Goal: Task Accomplishment & Management: Use online tool/utility

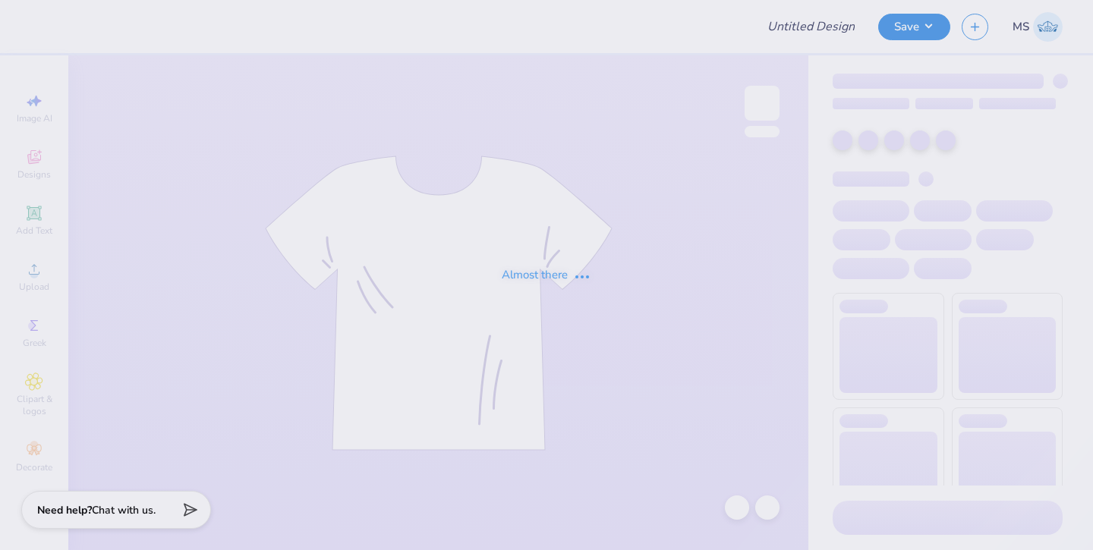
type input "AOPi S26 Recruitment"
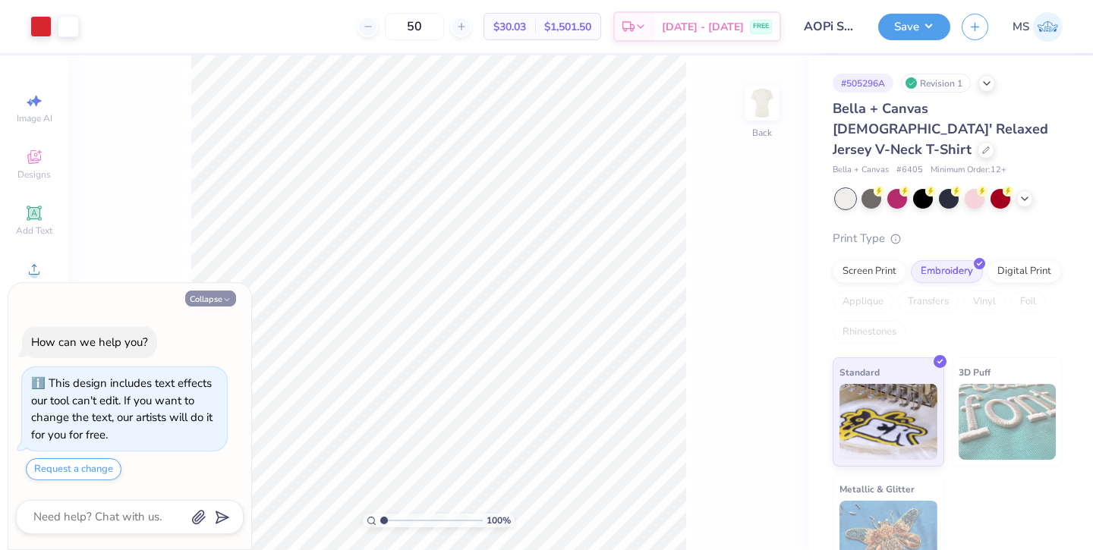
click at [221, 299] on button "Collapse" at bounding box center [210, 299] width 51 height 16
type textarea "x"
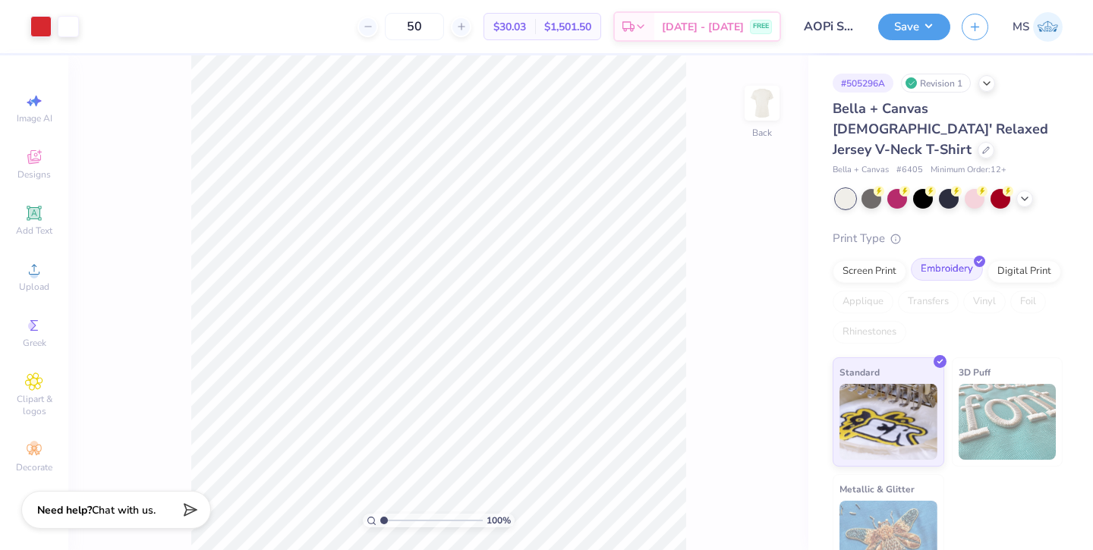
click at [935, 258] on div "Embroidery" at bounding box center [947, 269] width 72 height 23
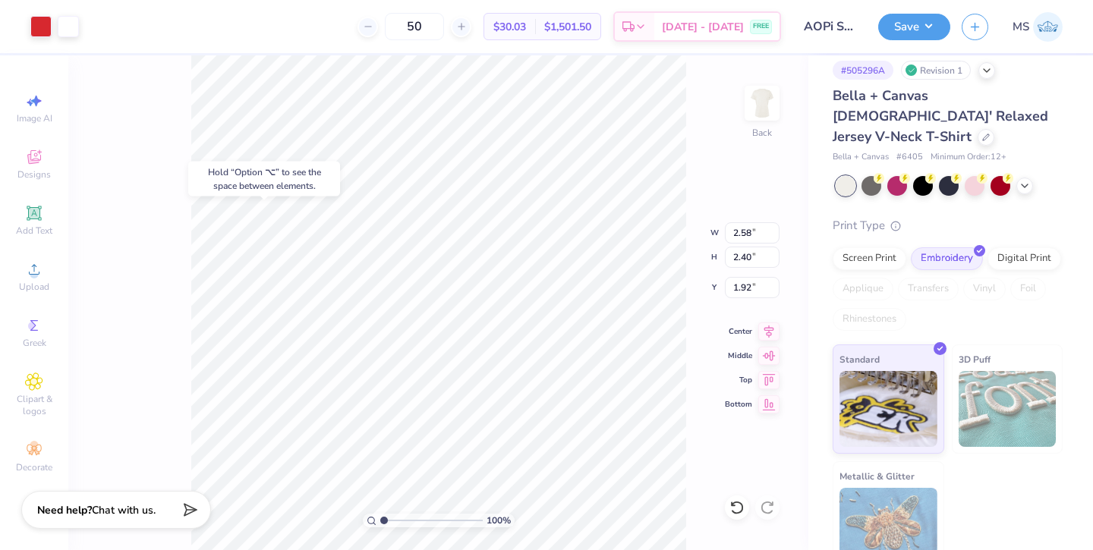
type input "2.88"
type input "2.23"
type input "1.90"
type input "2.37"
click at [34, 212] on icon at bounding box center [34, 213] width 14 height 14
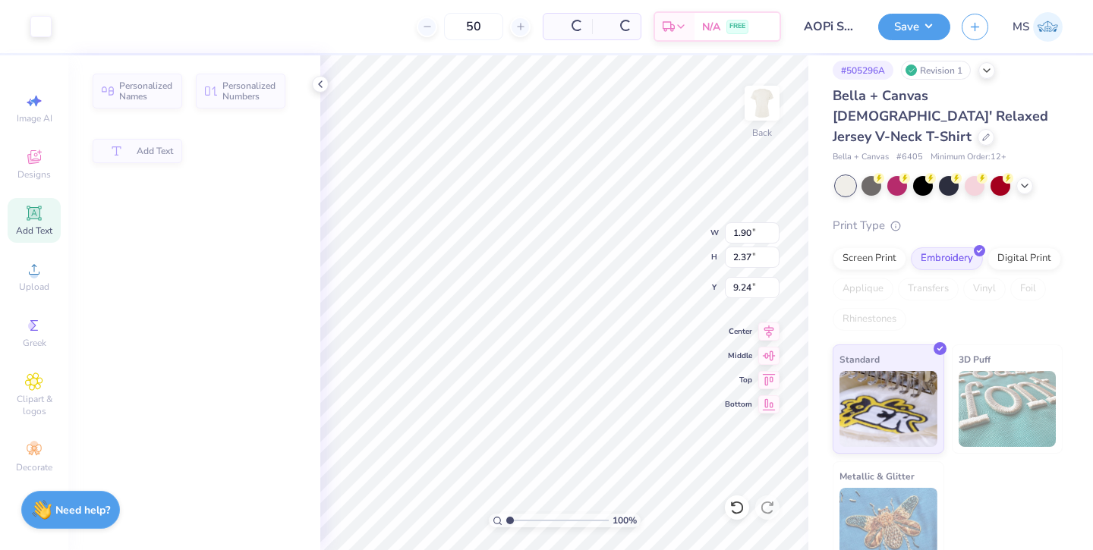
type input "5.26"
type input "1.52"
type input "9.24"
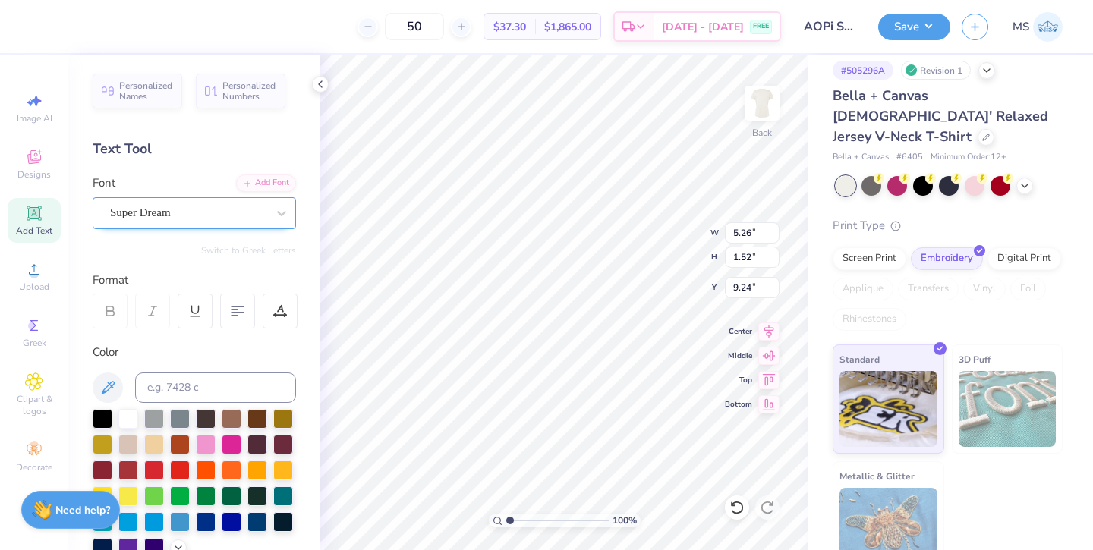
click at [203, 212] on div "Super Dream" at bounding box center [188, 213] width 159 height 24
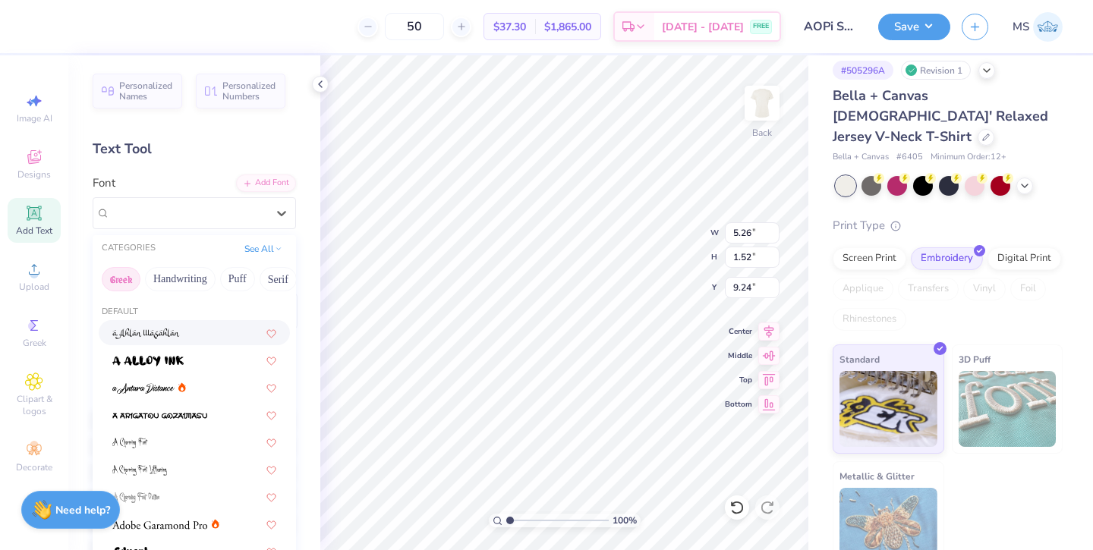
click at [127, 285] on button "Greek" at bounding box center [121, 279] width 39 height 24
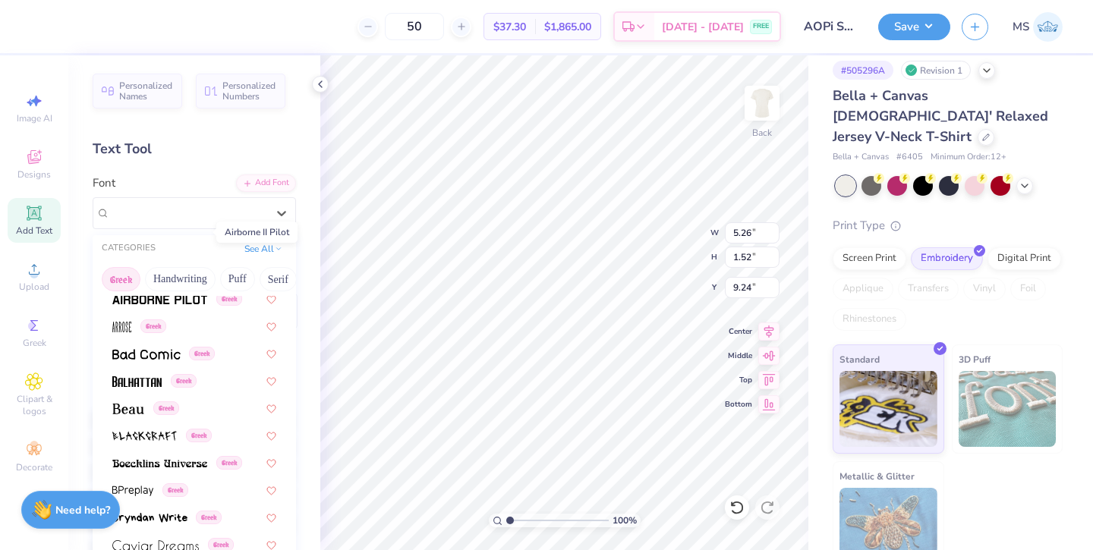
scroll to position [176, 0]
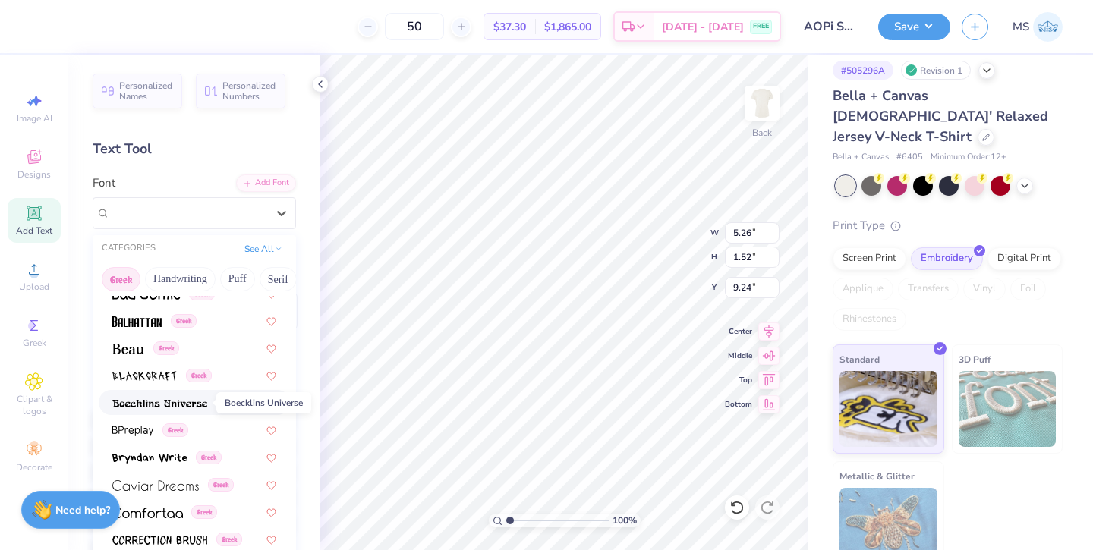
click at [173, 399] on img at bounding box center [159, 403] width 95 height 11
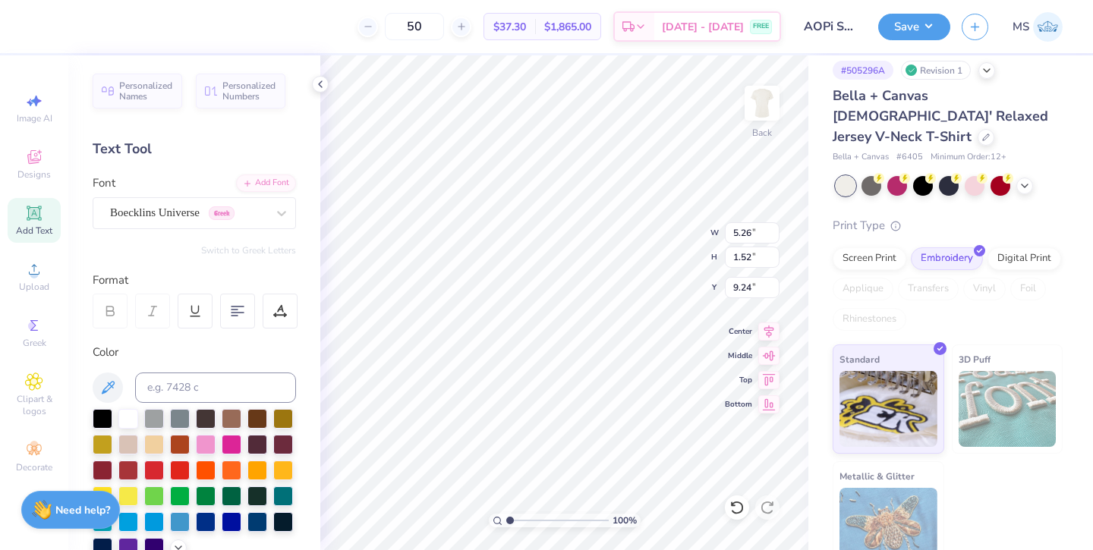
type input "5.97"
type input "1.59"
type input "9.21"
click at [41, 345] on span "Greek" at bounding box center [35, 343] width 24 height 12
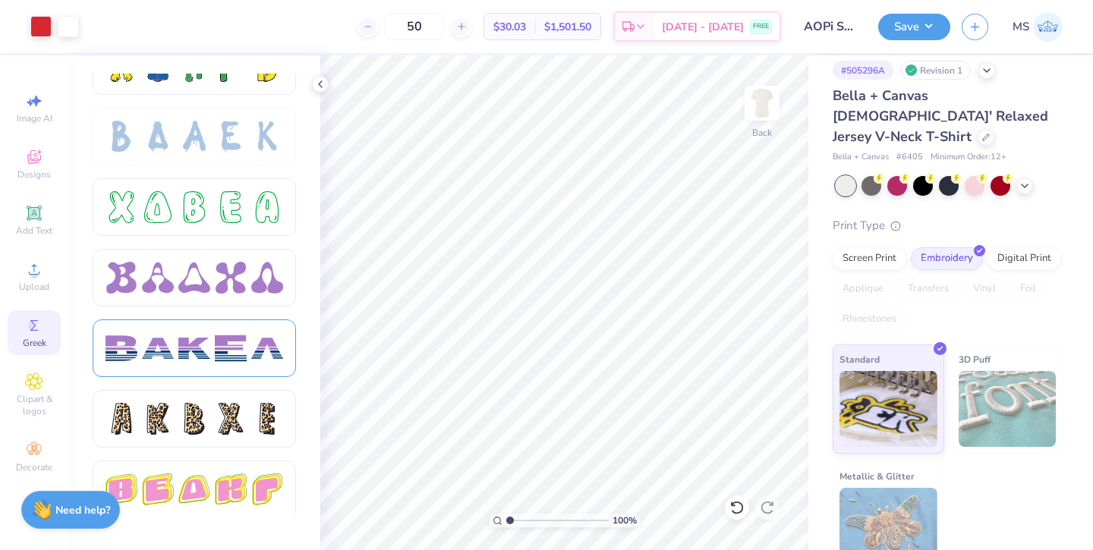
scroll to position [2221, 0]
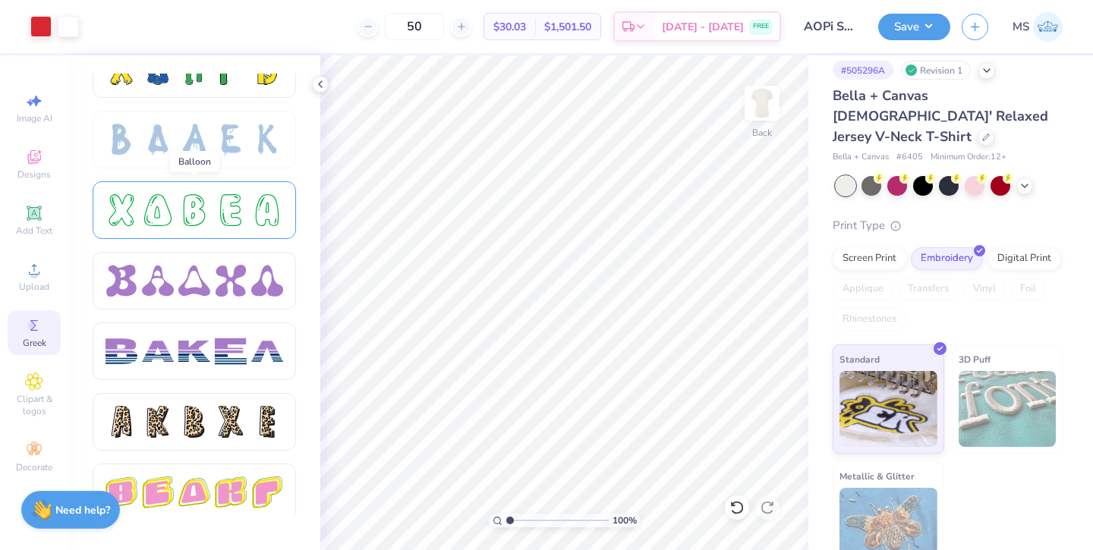
click at [219, 227] on div at bounding box center [194, 210] width 203 height 58
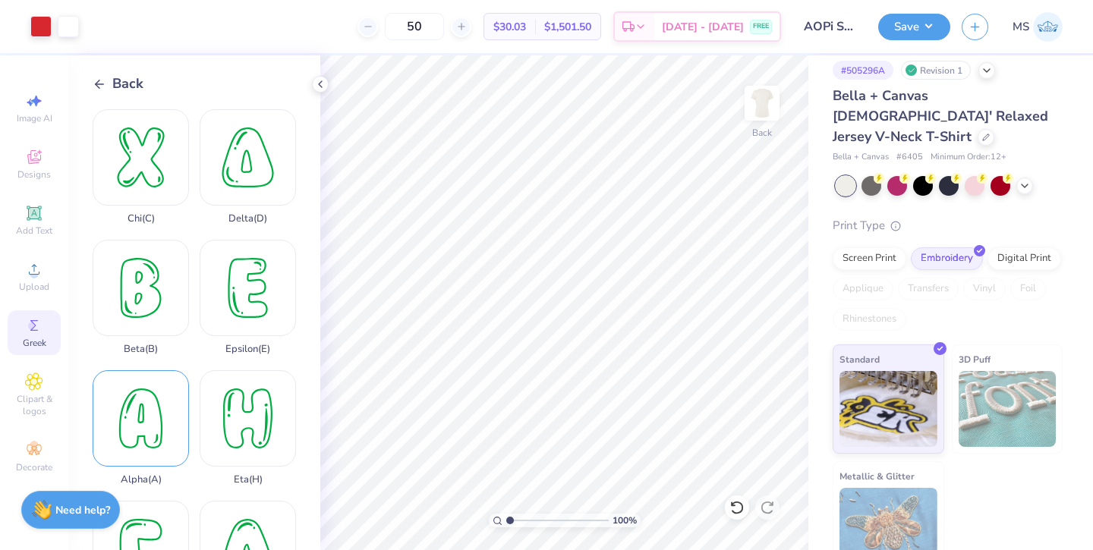
click at [149, 422] on div "Alpha ( A )" at bounding box center [141, 427] width 96 height 115
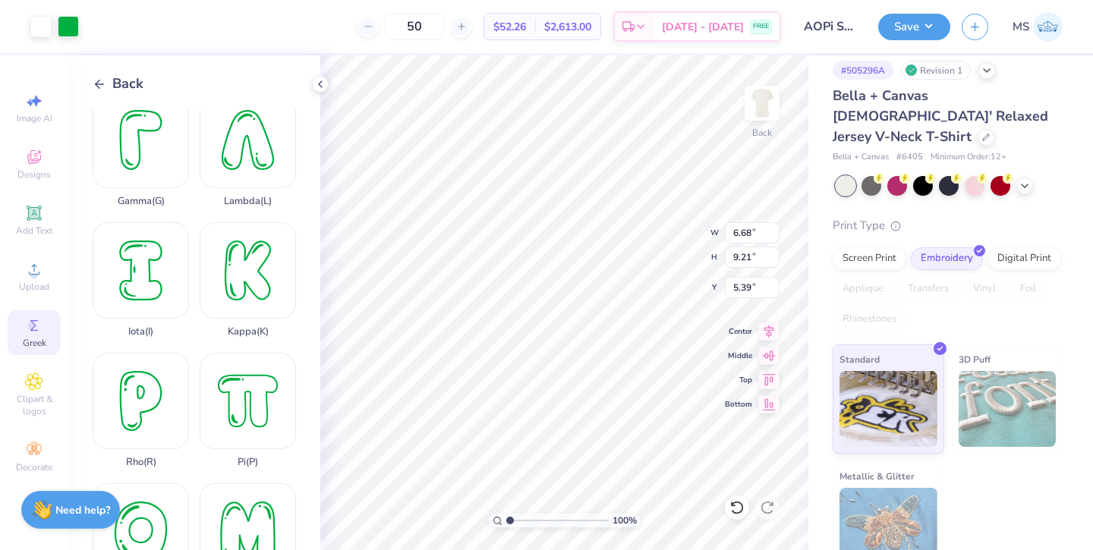
scroll to position [464, 0]
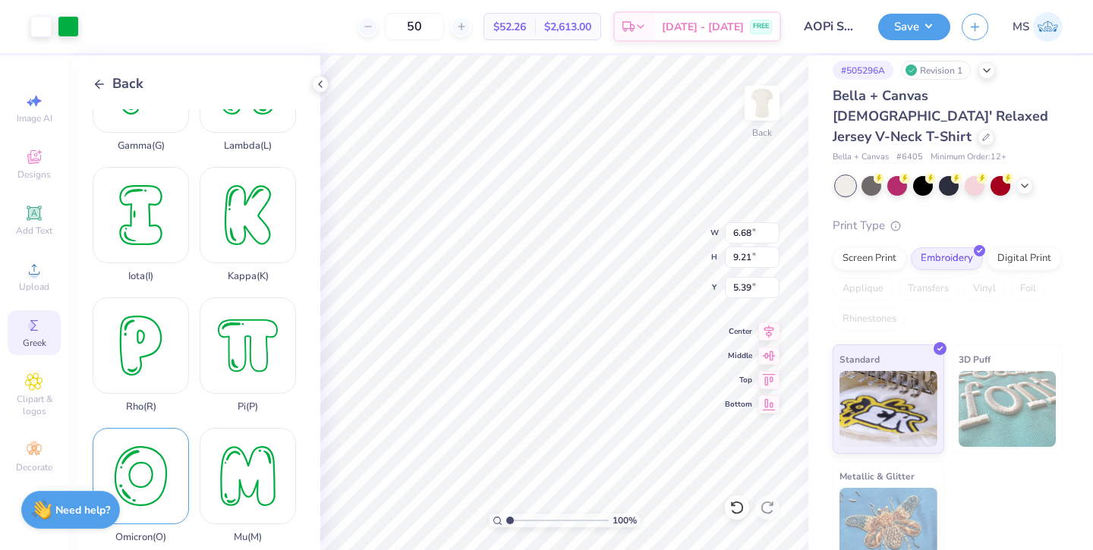
click at [137, 453] on div "Omicron ( O )" at bounding box center [141, 485] width 96 height 115
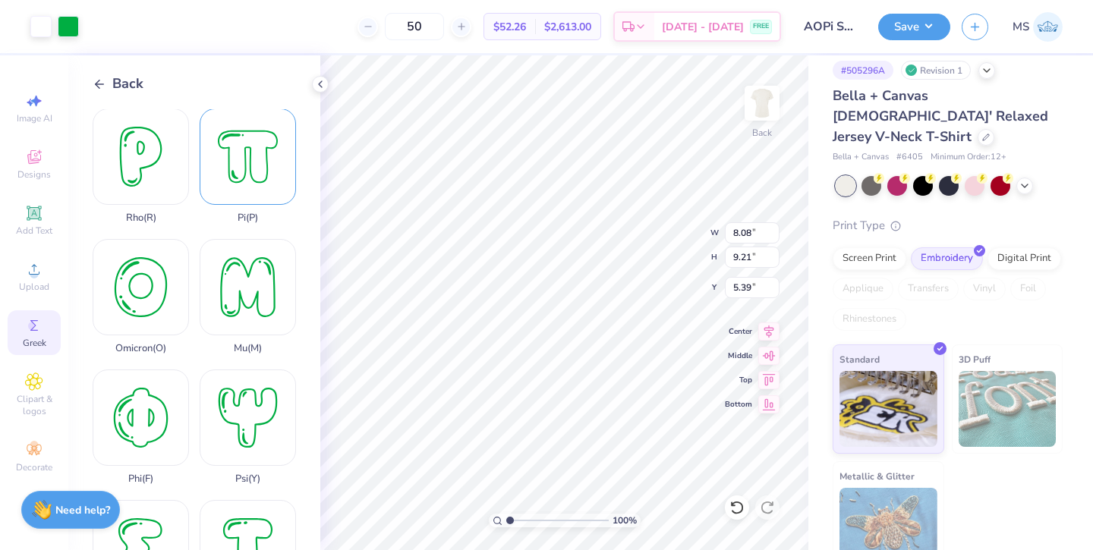
scroll to position [662, 0]
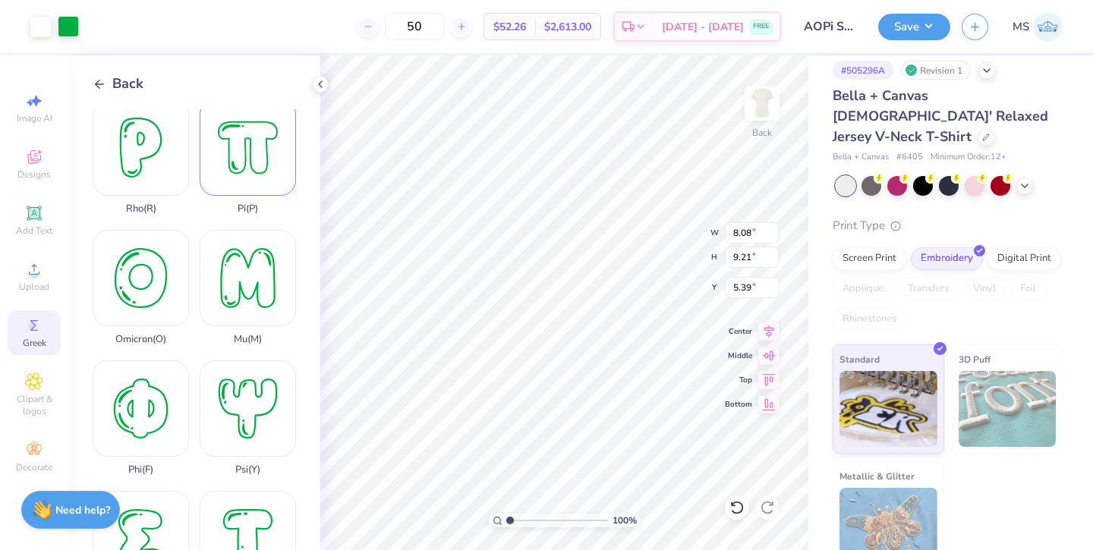
click at [246, 176] on div "Pi ( P )" at bounding box center [248, 156] width 96 height 115
type input "5.66"
type input "4.99"
type input "9.62"
type input "8.08"
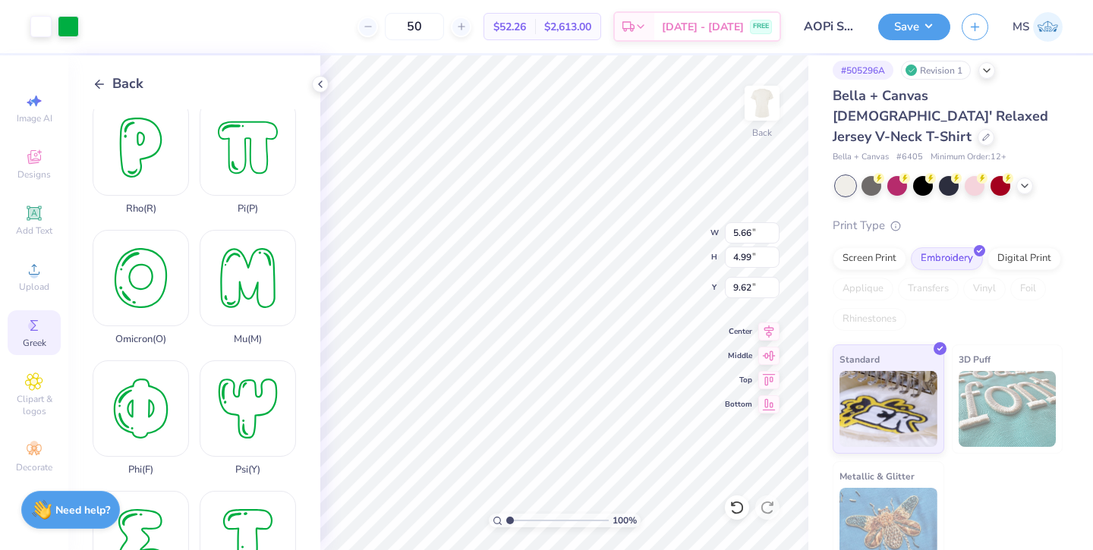
type input "9.21"
type input "5.39"
type input "5.20"
type input "5.93"
type input "8.67"
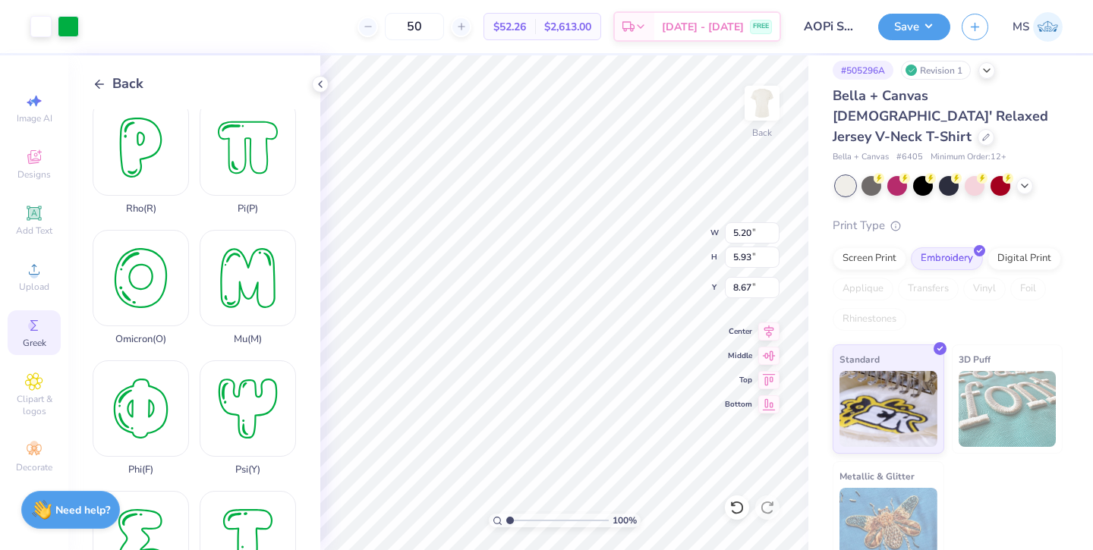
type input "6.68"
type input "9.21"
type input "5.39"
type input "4.32"
type input "5.96"
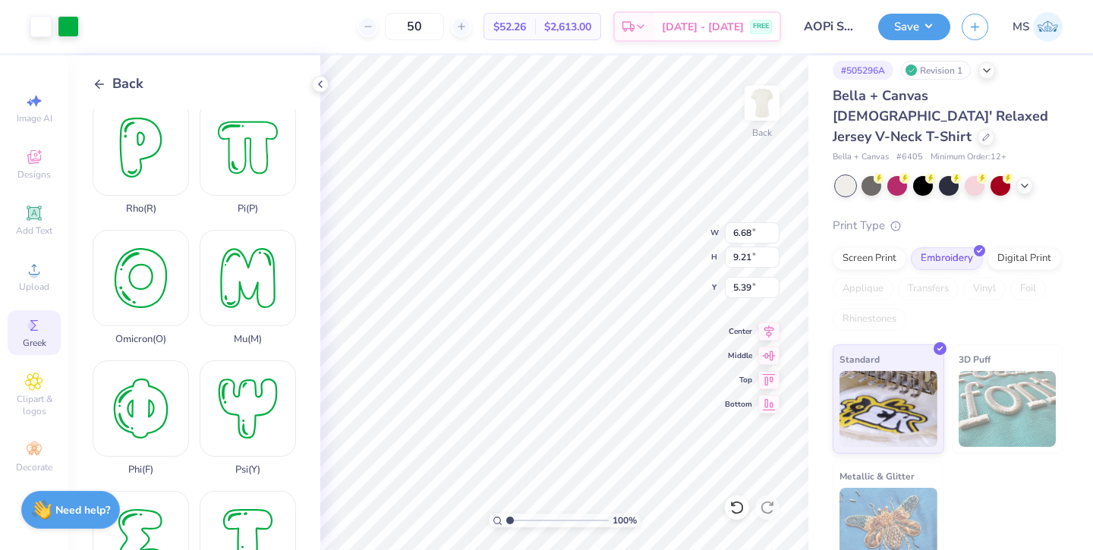
type input "8.65"
type input "5.20"
type input "5.93"
type input "6.18"
type input "4.27"
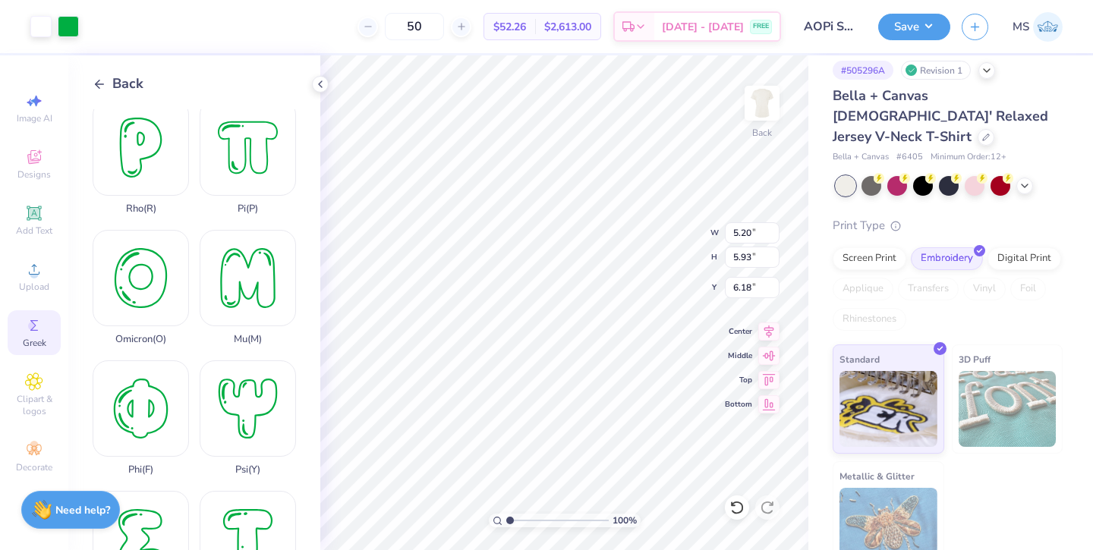
type input "4.86"
type input "5.14"
type input "5.66"
type input "4.99"
type input "9.62"
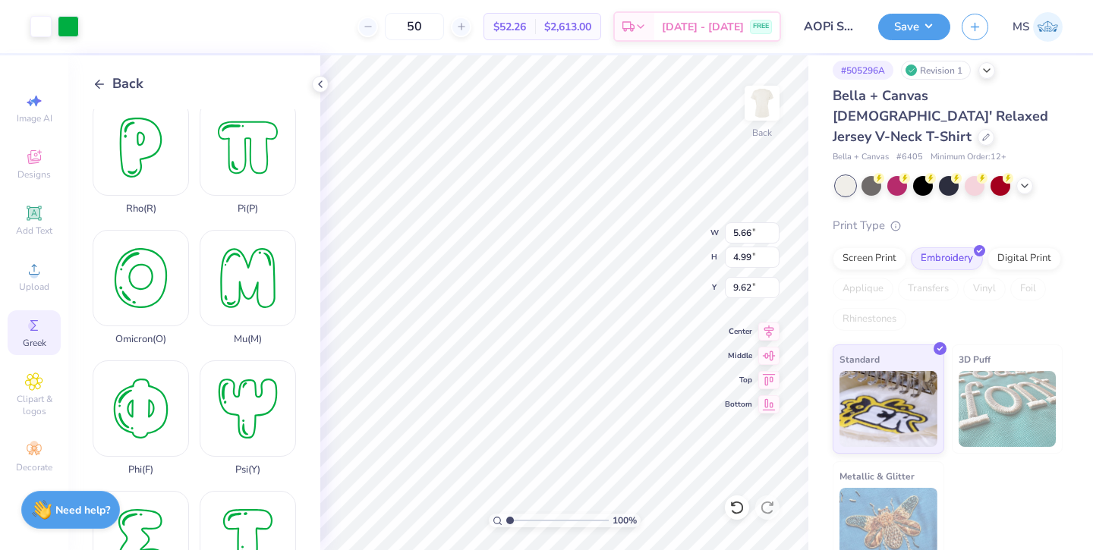
type input "3.59"
type input "3.17"
type input "5.48"
type input "4.32"
type input "5.96"
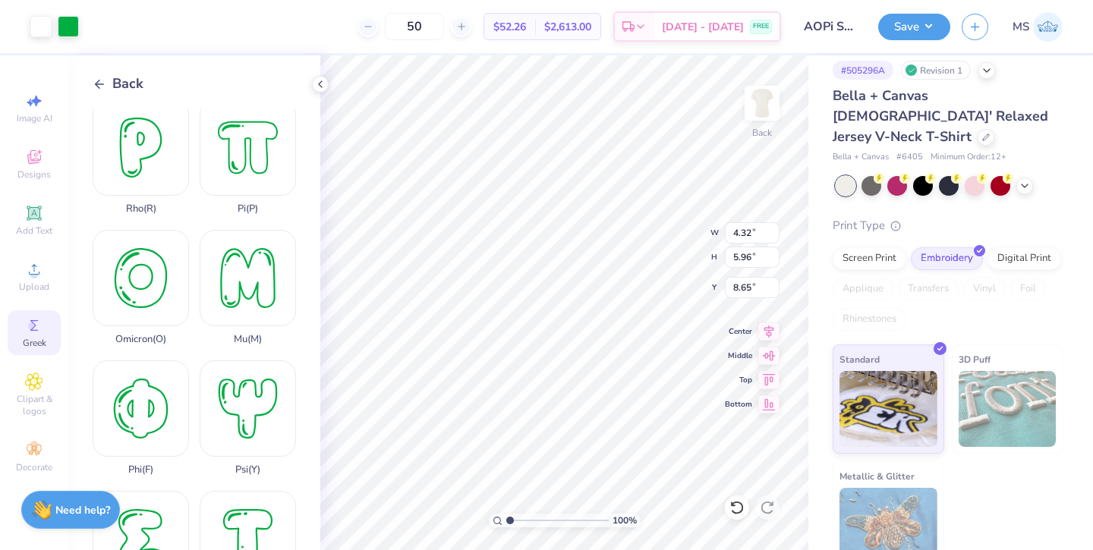
type input "5.14"
type input "2.74"
type input "3.78"
type input "7.32"
click at [74, 29] on div at bounding box center [68, 24] width 21 height 21
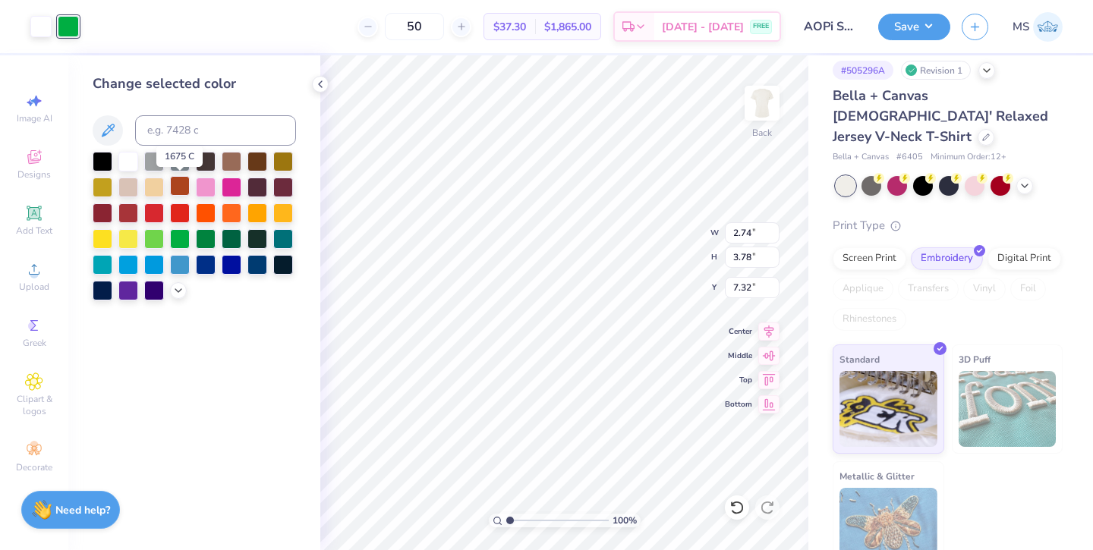
click at [180, 185] on div at bounding box center [180, 186] width 20 height 20
type input "4.27"
type input "4.86"
type input "5.14"
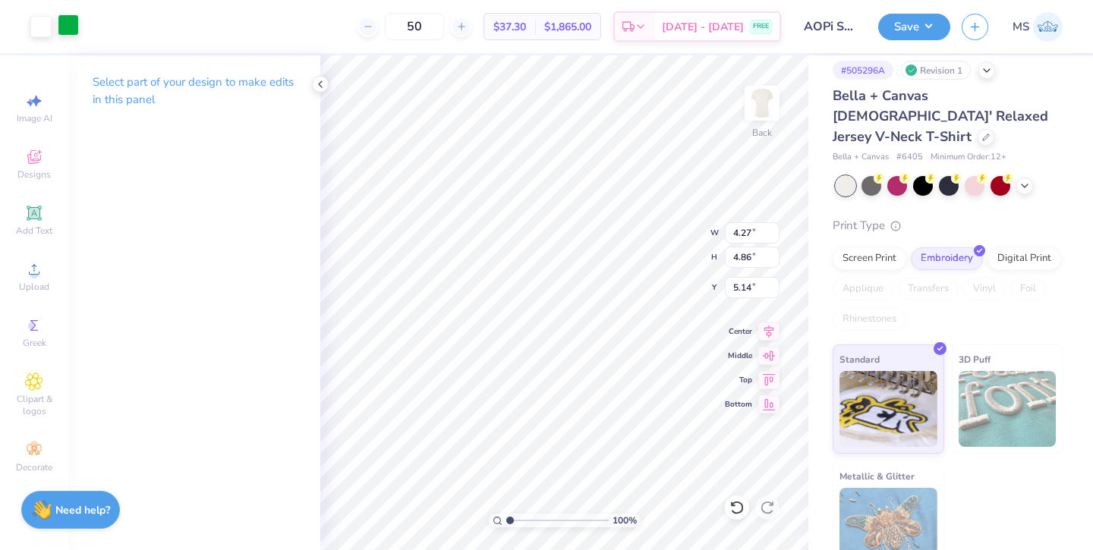
click at [65, 31] on div at bounding box center [68, 24] width 21 height 21
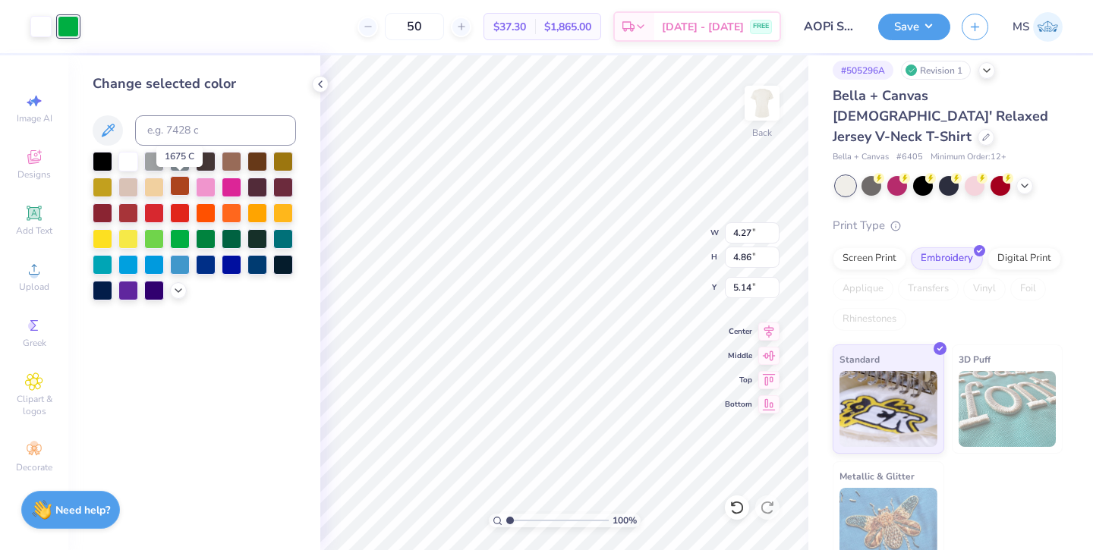
click at [178, 182] on div at bounding box center [180, 186] width 20 height 20
type input "3.59"
type input "3.17"
type input "5.48"
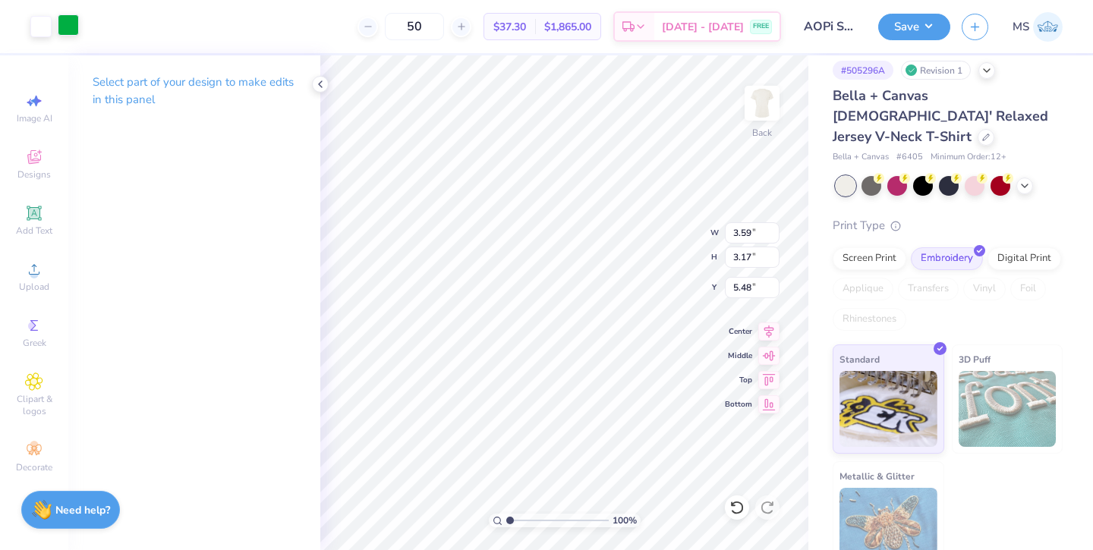
click at [69, 29] on div at bounding box center [68, 24] width 21 height 21
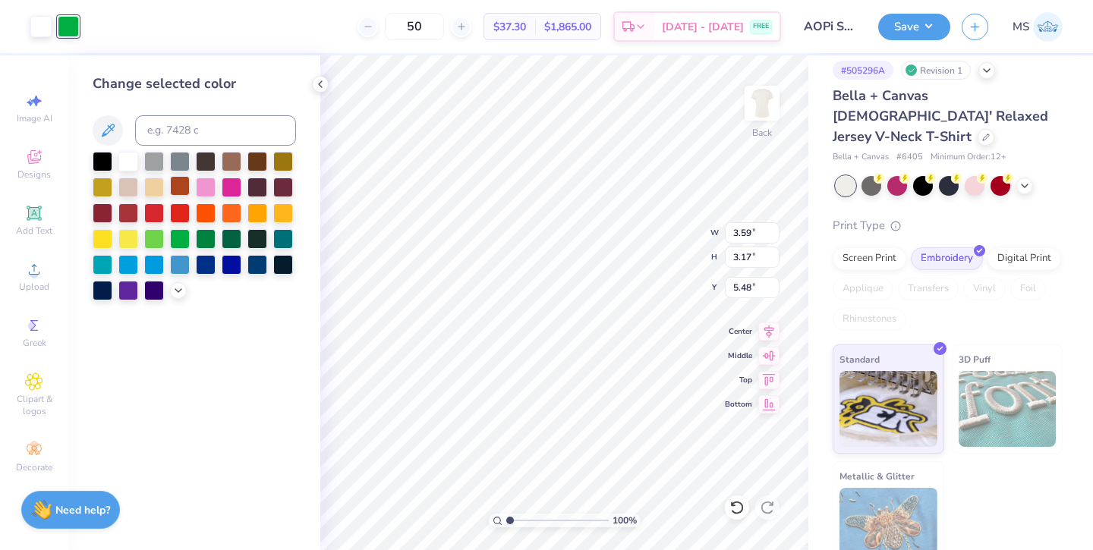
click at [181, 193] on div at bounding box center [180, 186] width 20 height 20
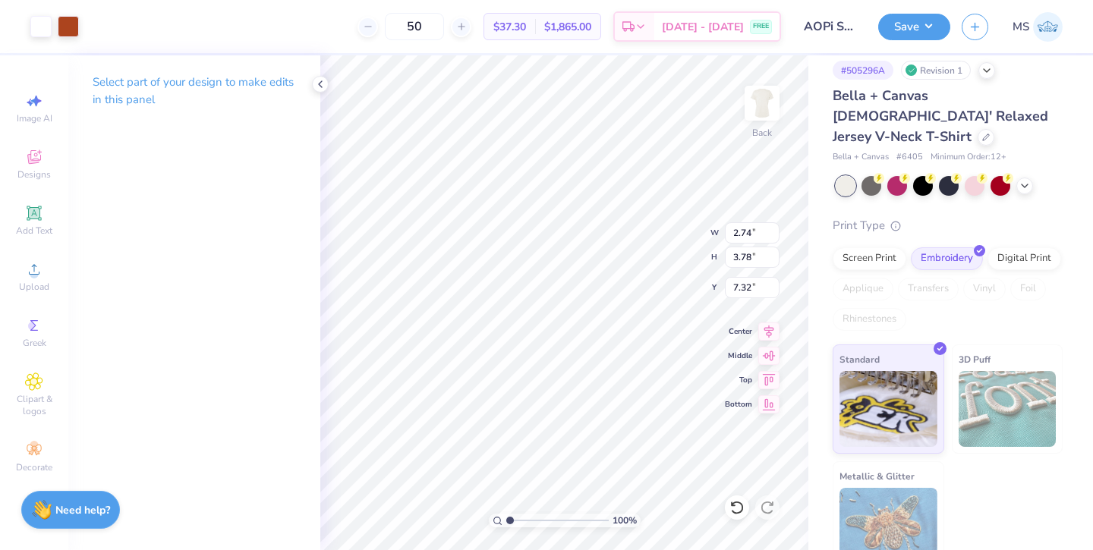
type input "5.17"
type input "4.27"
type input "4.86"
type input "5.14"
type input "3.24"
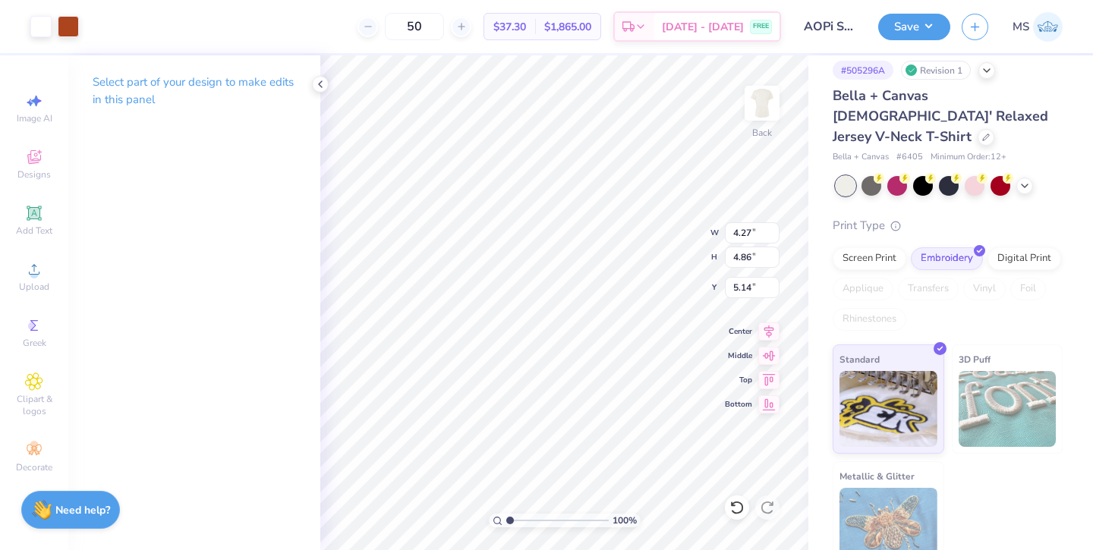
type input "3.69"
type input "5.22"
type input "3.59"
type input "3.17"
type input "5.48"
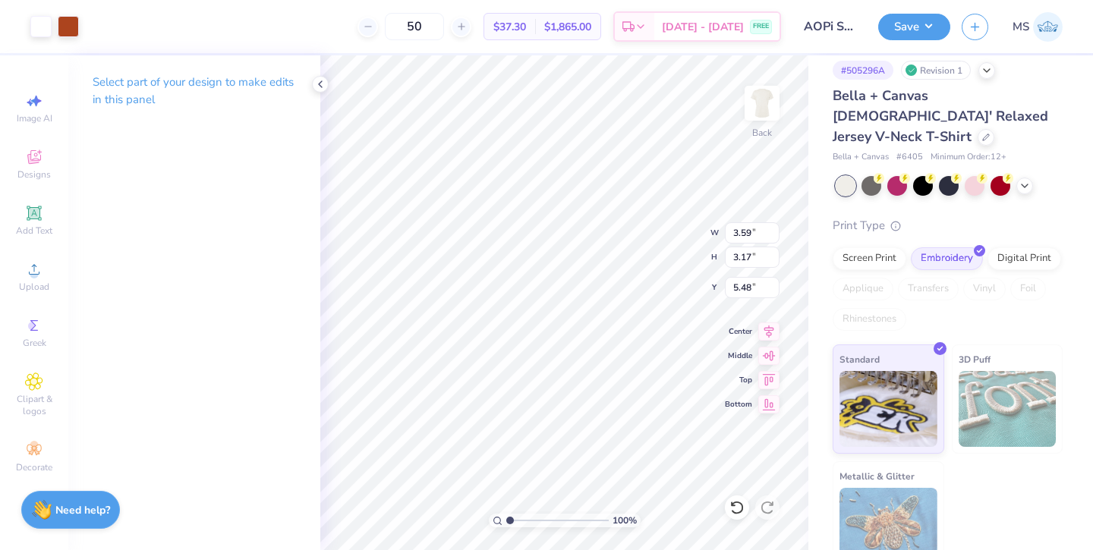
type input "3.71"
type input "3.27"
type input "5.43"
type input "3.89"
type input "3.43"
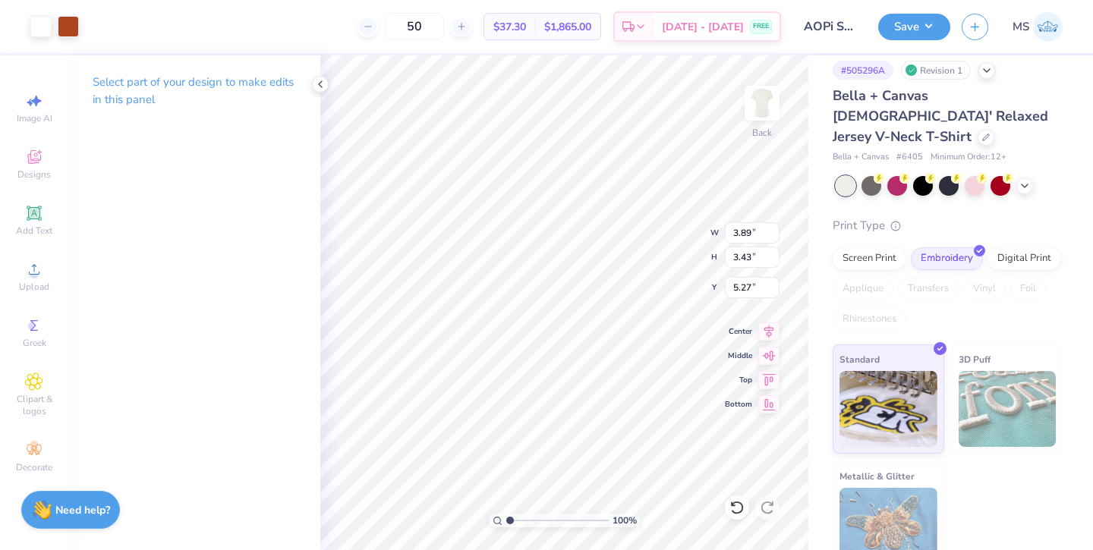
type input "5.35"
type input "9.29"
type input "3.46"
type input "5.50"
type input "5.34"
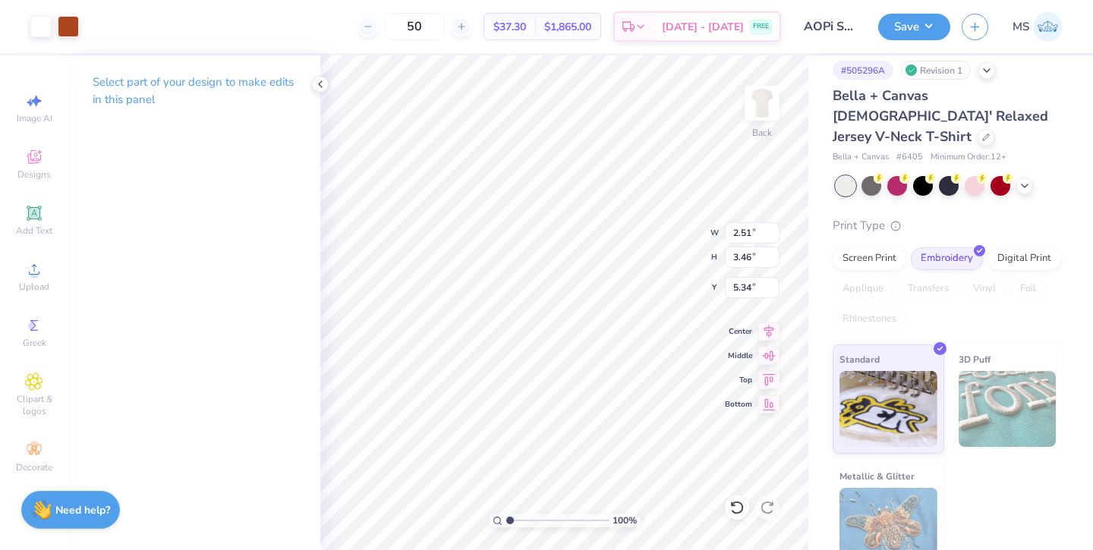
type input "3.56"
type input "3.14"
type input "5.66"
type input "1.50"
type input "8.85"
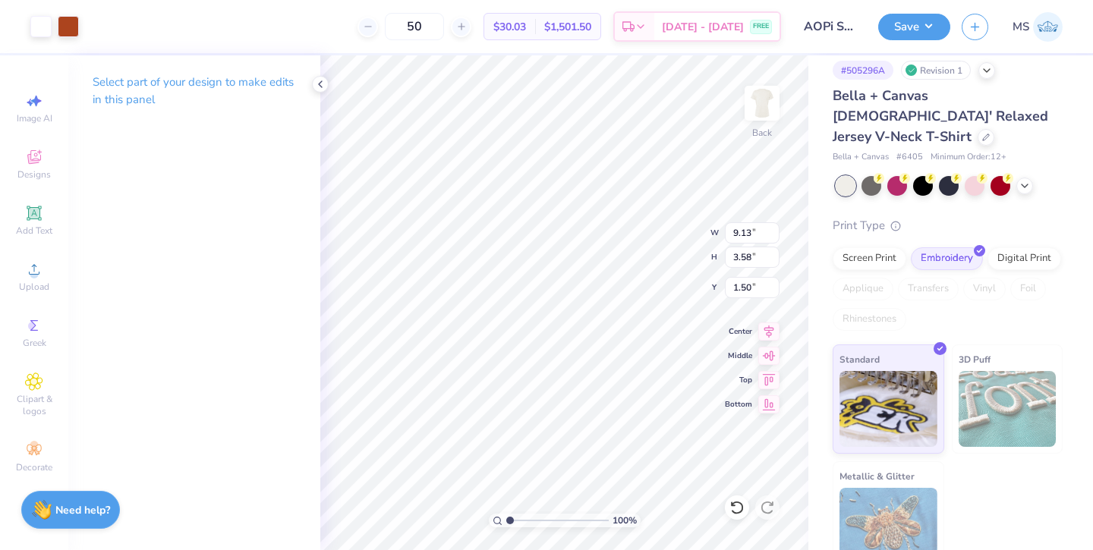
type input "3.47"
type input "1.50"
type input "1.92"
type input "1.81"
click at [912, 24] on button "Save" at bounding box center [914, 24] width 72 height 27
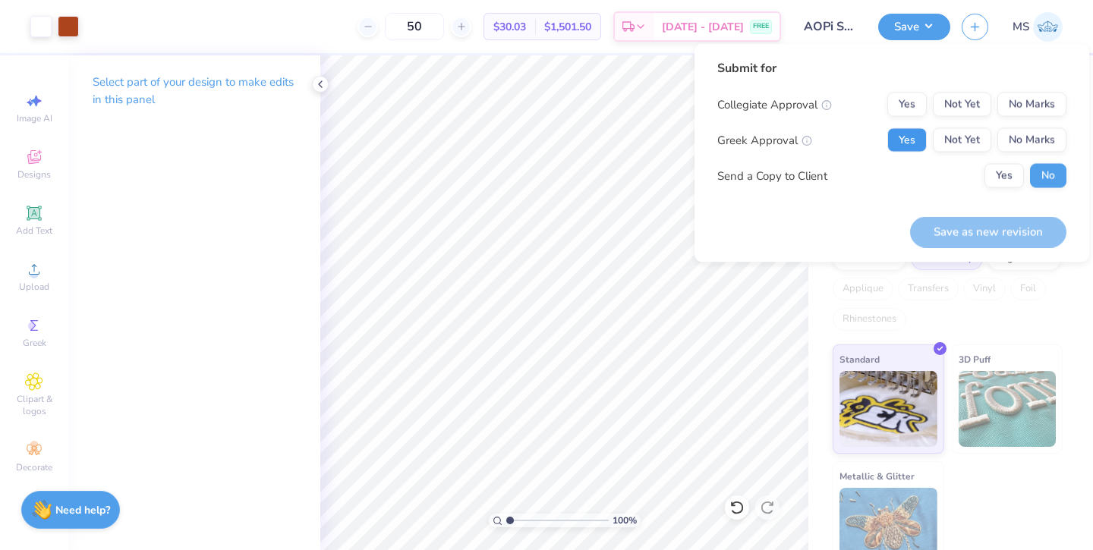
click at [919, 140] on button "Yes" at bounding box center [906, 140] width 39 height 24
click at [1046, 97] on button "No Marks" at bounding box center [1031, 105] width 69 height 24
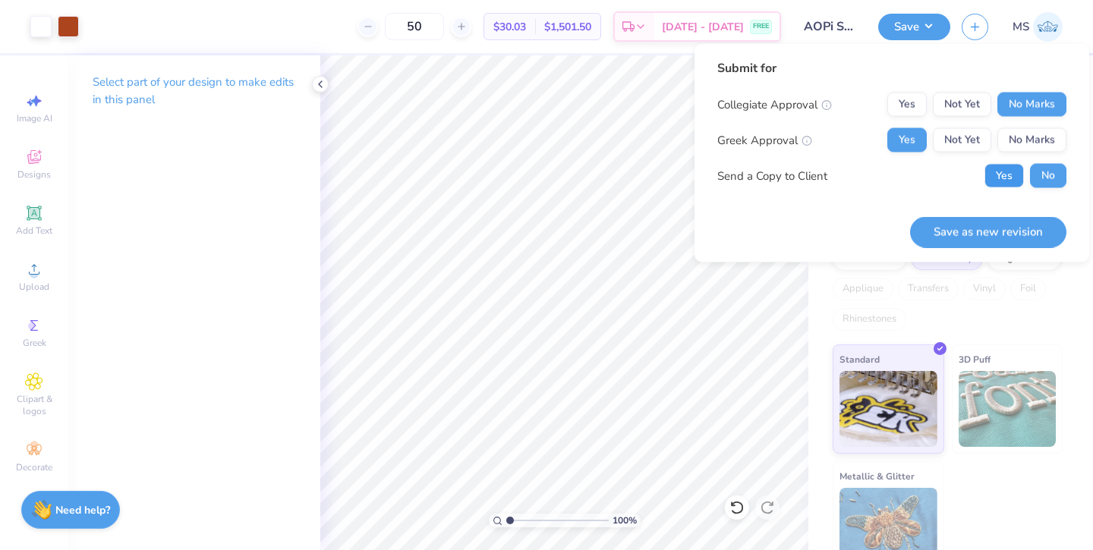
click at [1022, 175] on button "Yes" at bounding box center [1003, 176] width 39 height 24
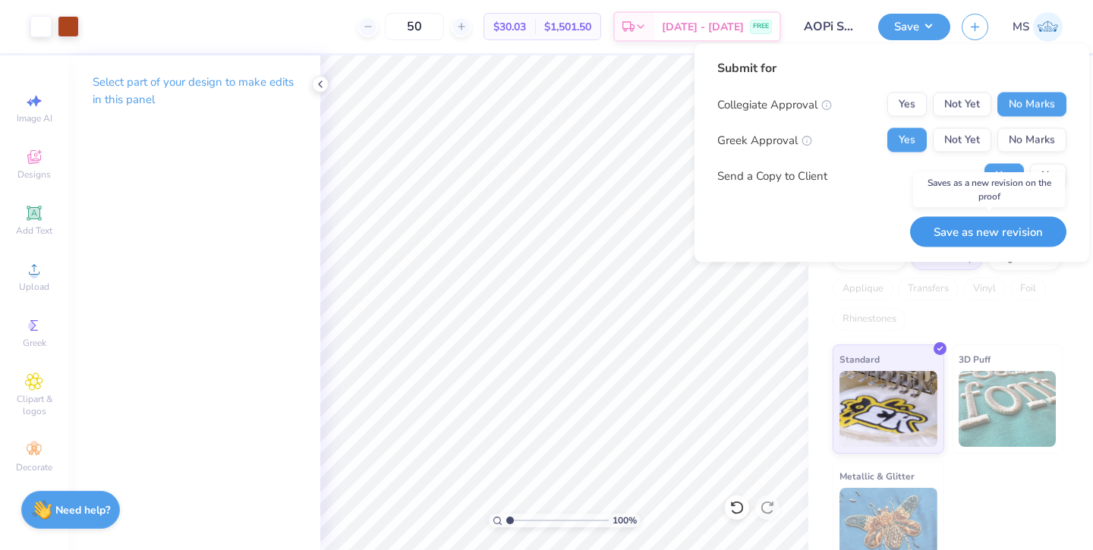
click at [1009, 234] on button "Save as new revision" at bounding box center [988, 231] width 156 height 31
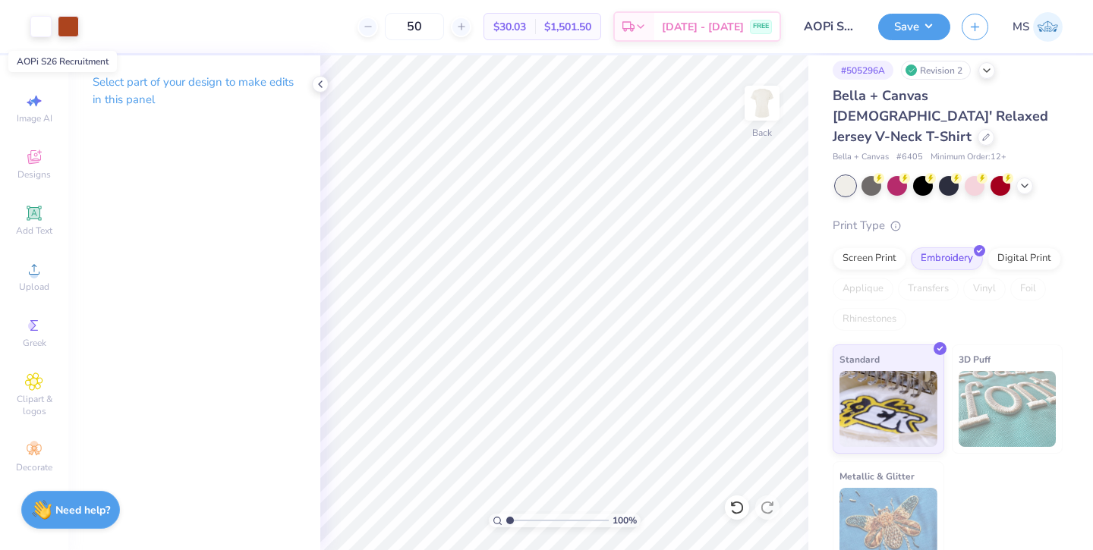
click at [841, 24] on input "AOPi S26 Recruitment" at bounding box center [829, 26] width 74 height 30
click at [933, 31] on button "Save" at bounding box center [914, 24] width 72 height 27
click at [320, 83] on icon at bounding box center [320, 84] width 12 height 12
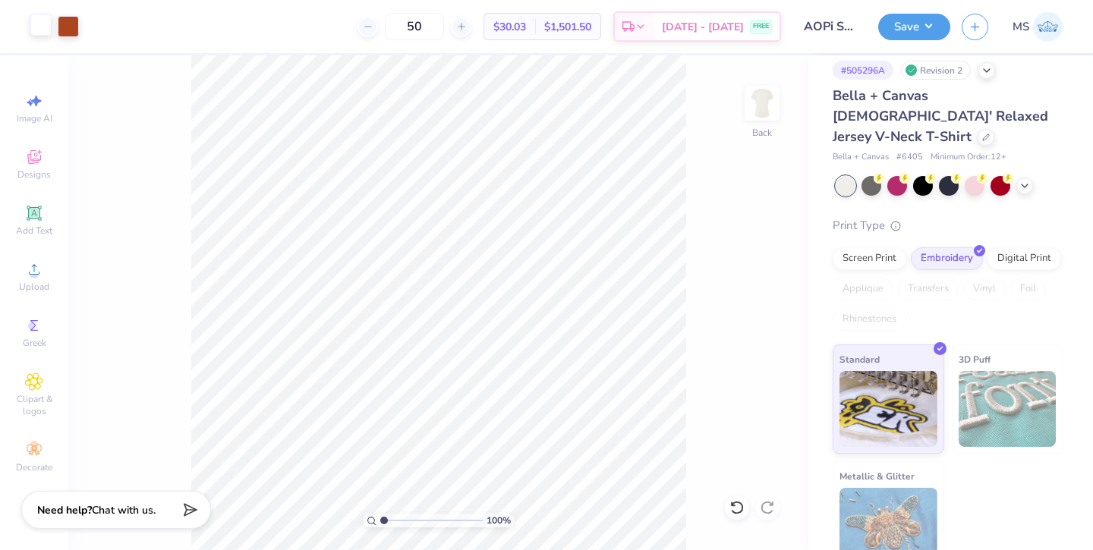
click at [36, 28] on div at bounding box center [40, 24] width 21 height 21
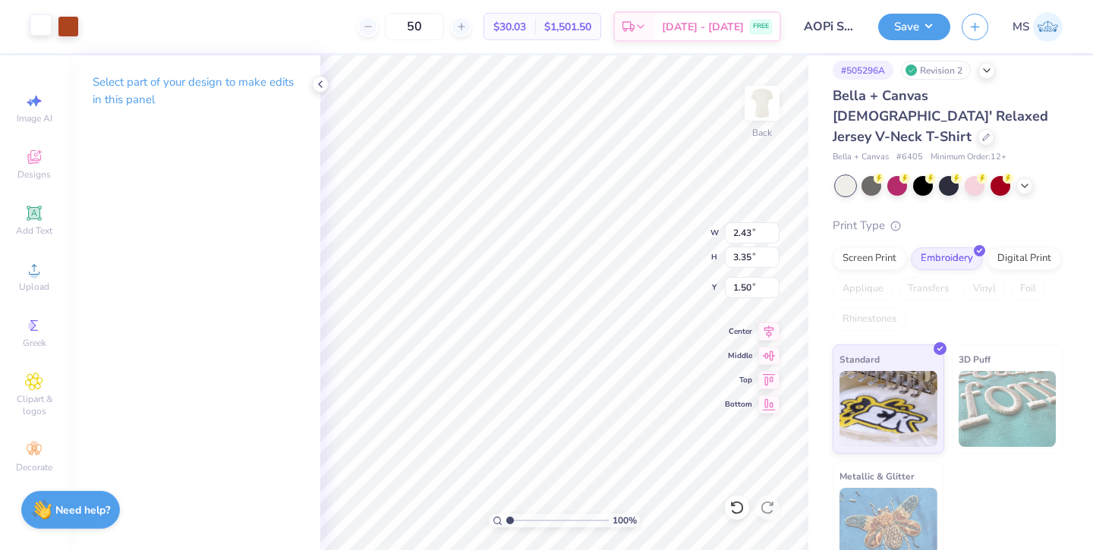
click at [39, 25] on div at bounding box center [40, 24] width 21 height 21
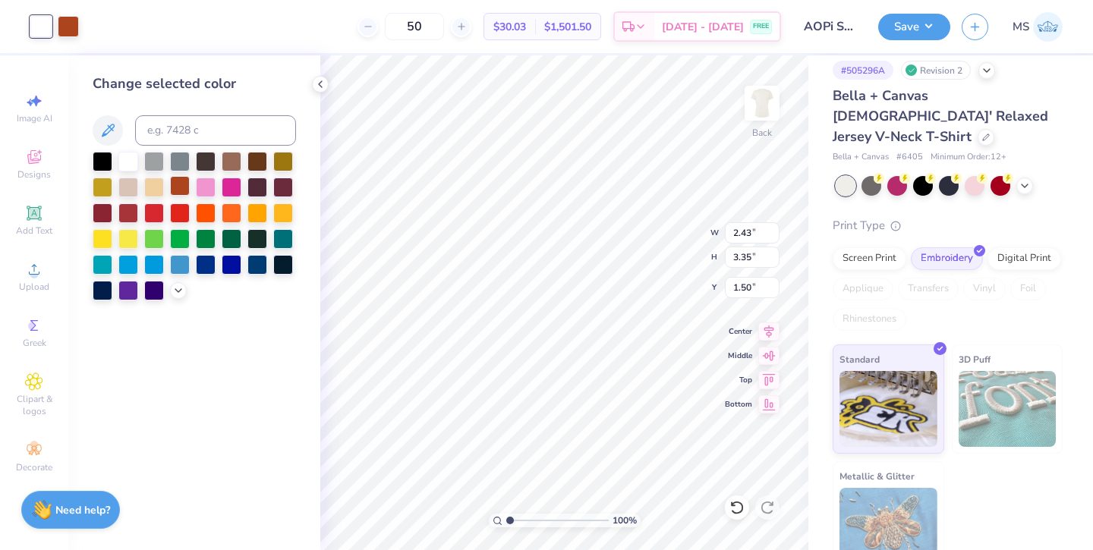
click at [181, 189] on div at bounding box center [180, 186] width 20 height 20
type input "2.87"
type input "3.27"
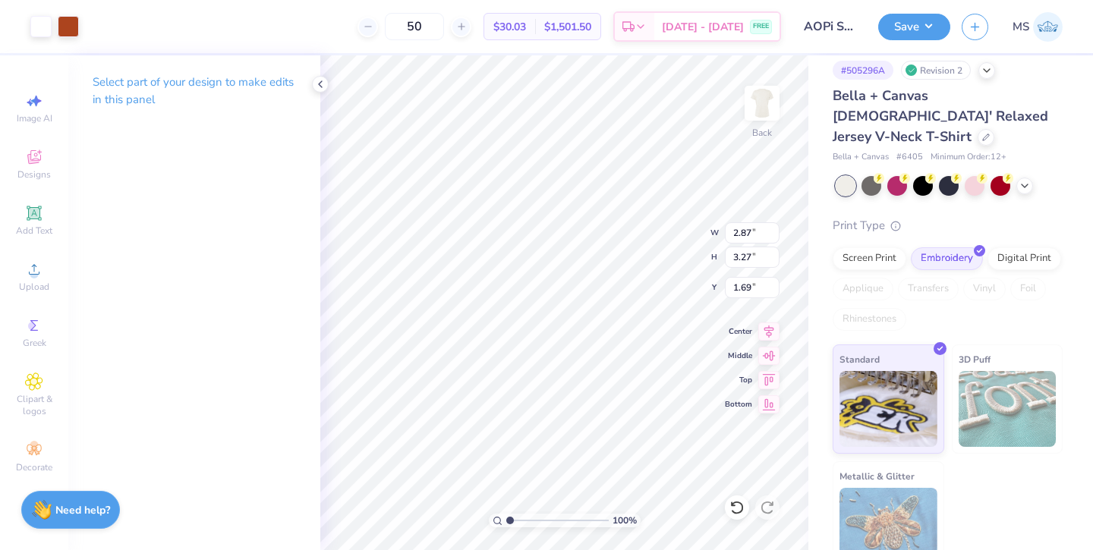
type input "1.50"
click at [42, 30] on div at bounding box center [40, 24] width 21 height 21
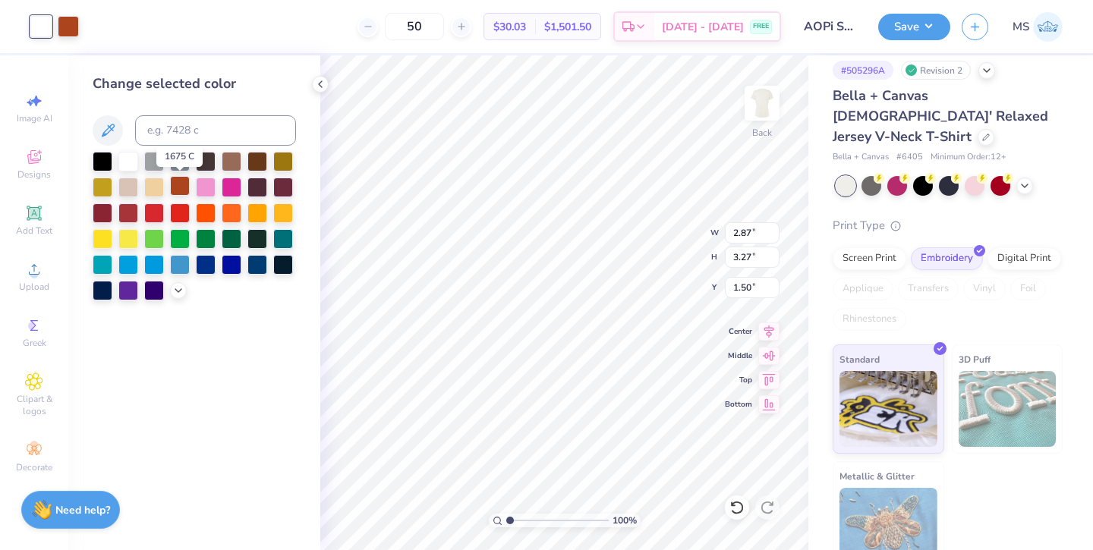
click at [175, 183] on div at bounding box center [180, 186] width 20 height 20
type input "3.45"
type input "3.04"
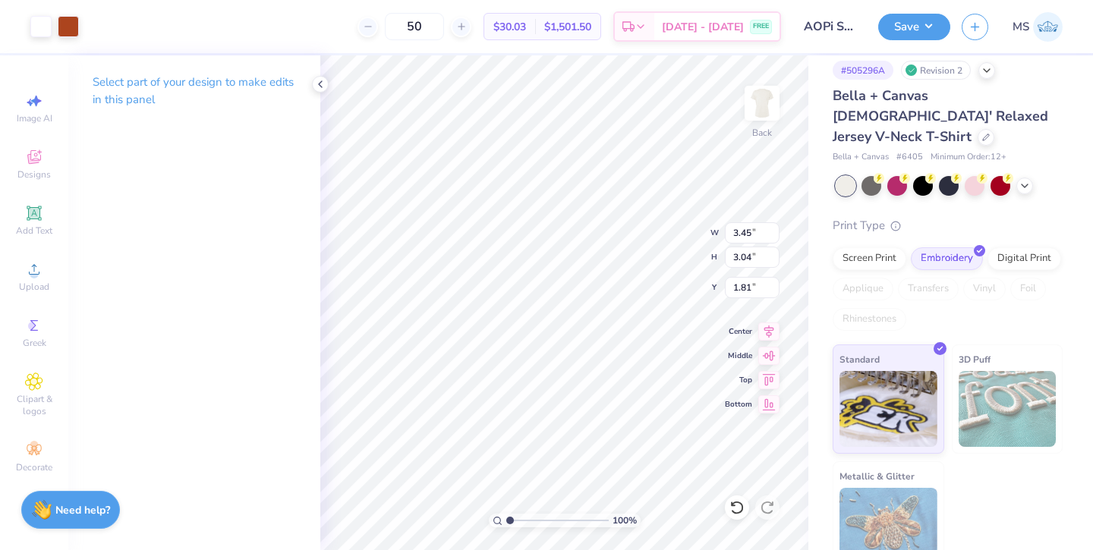
type input "1.73"
click at [39, 27] on div at bounding box center [40, 24] width 21 height 21
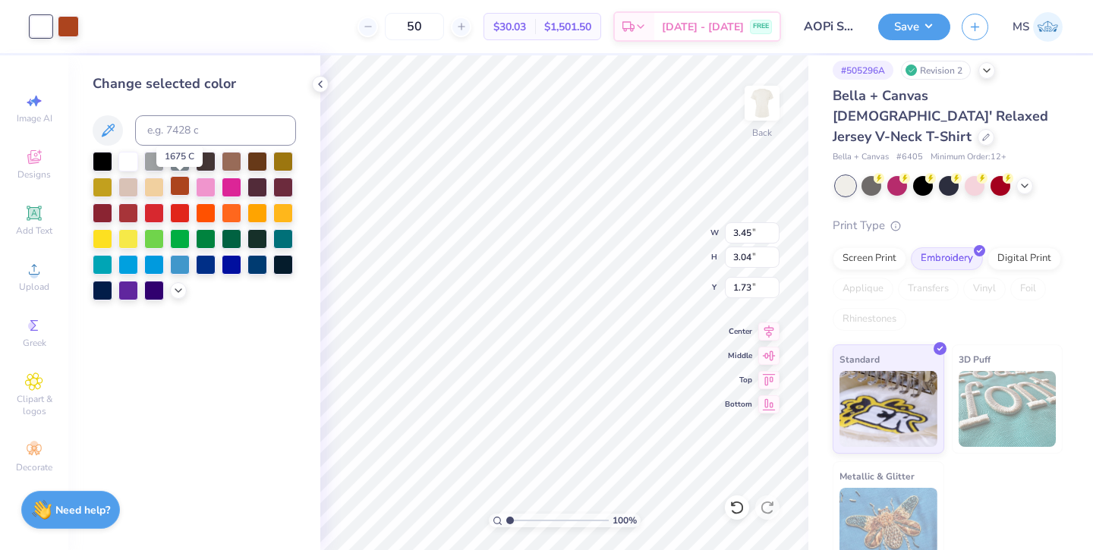
click at [179, 184] on div at bounding box center [180, 186] width 20 height 20
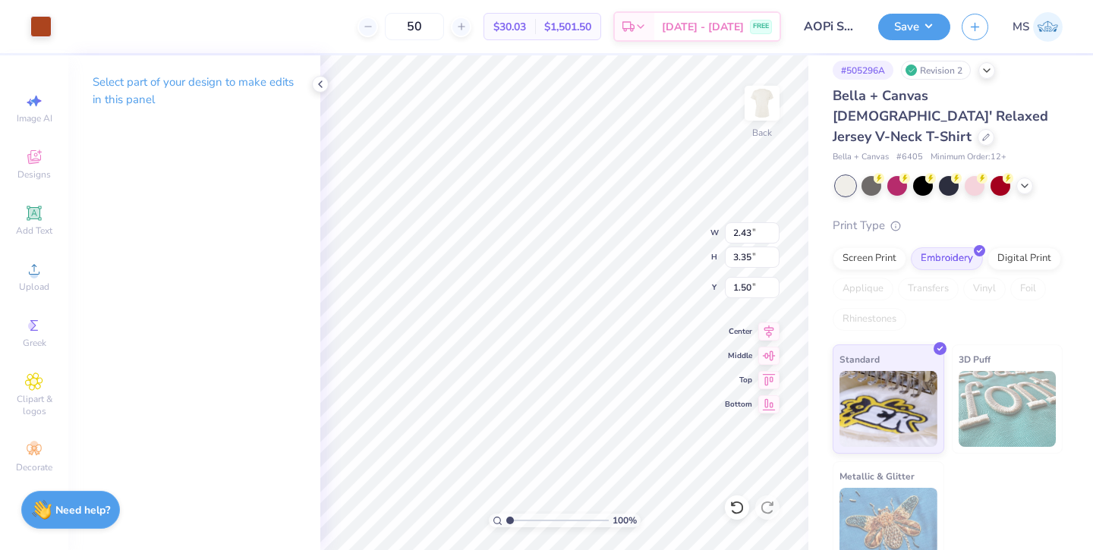
type input "2.37"
type input "3.27"
click at [45, 27] on div at bounding box center [40, 24] width 21 height 21
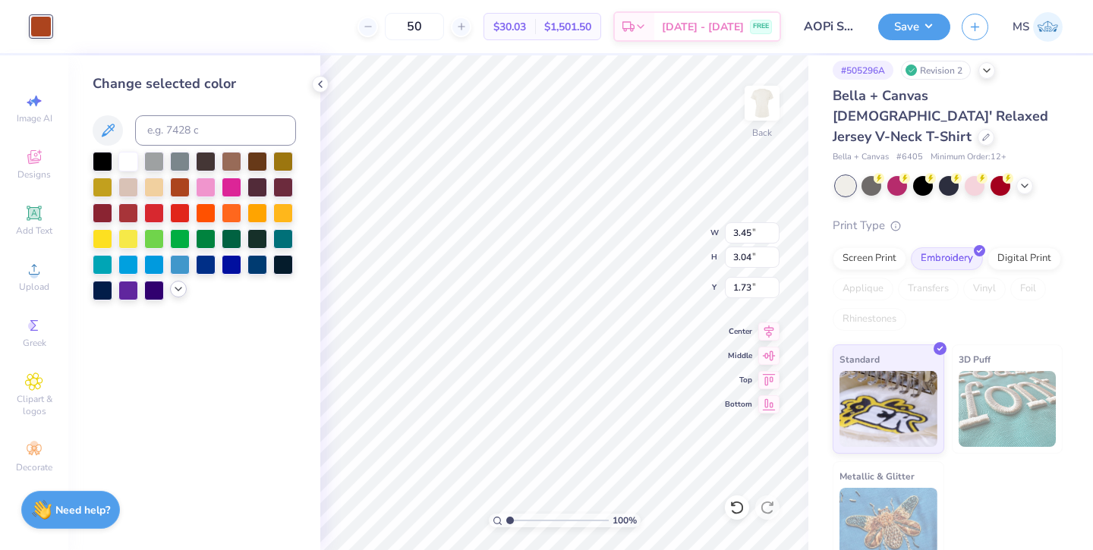
click at [178, 288] on icon at bounding box center [178, 289] width 12 height 12
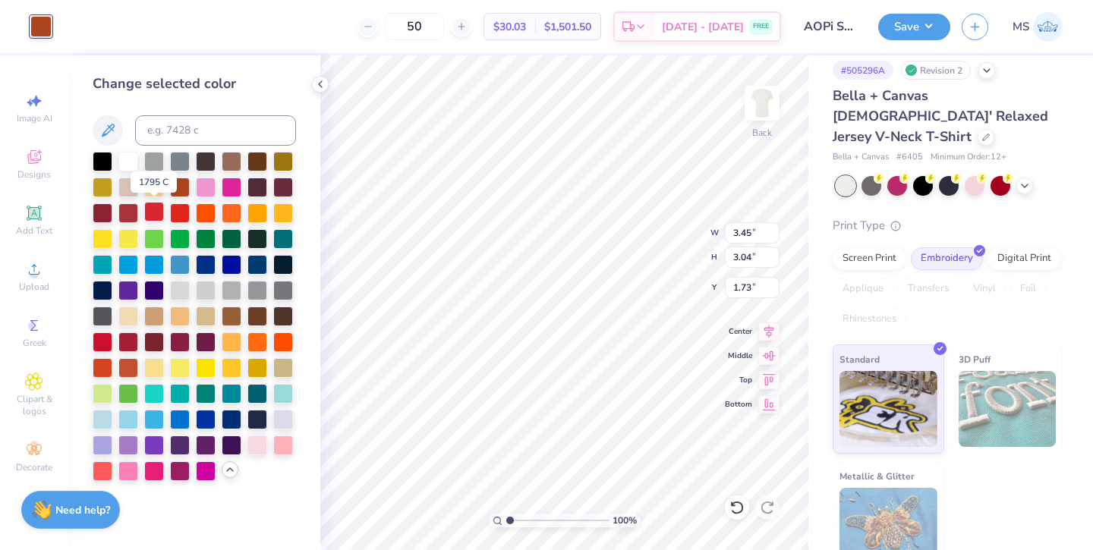
click at [159, 212] on div at bounding box center [154, 212] width 20 height 20
type input "2.87"
type input "3.27"
type input "1.50"
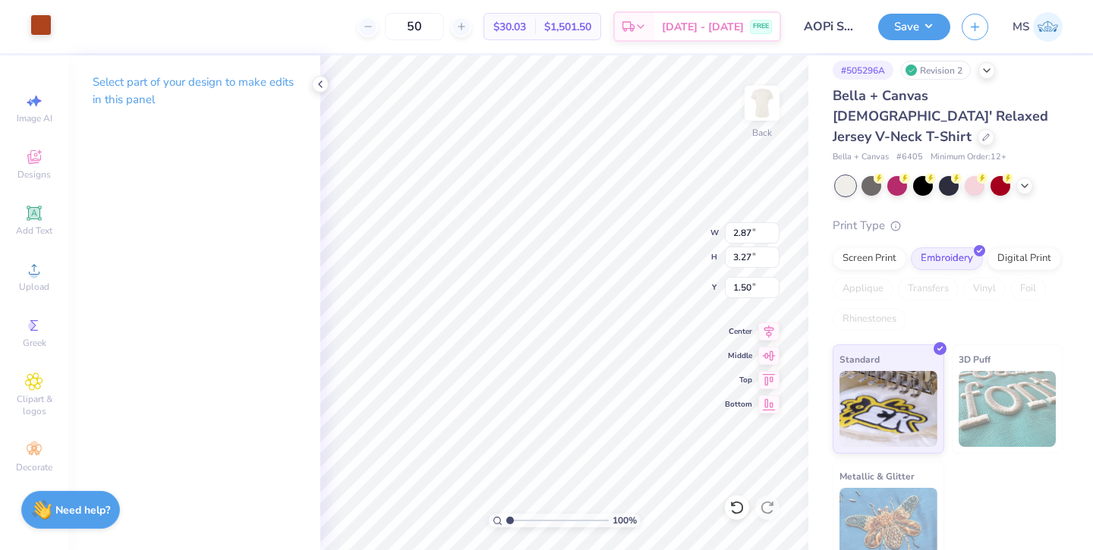
click at [37, 22] on div at bounding box center [40, 24] width 21 height 21
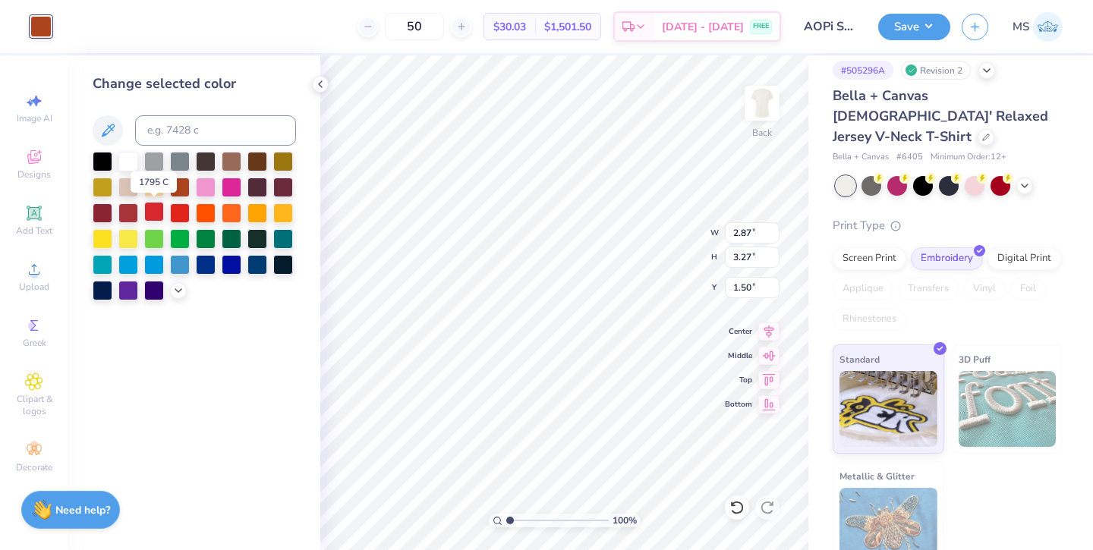
click at [157, 211] on div at bounding box center [154, 212] width 20 height 20
type input "2.37"
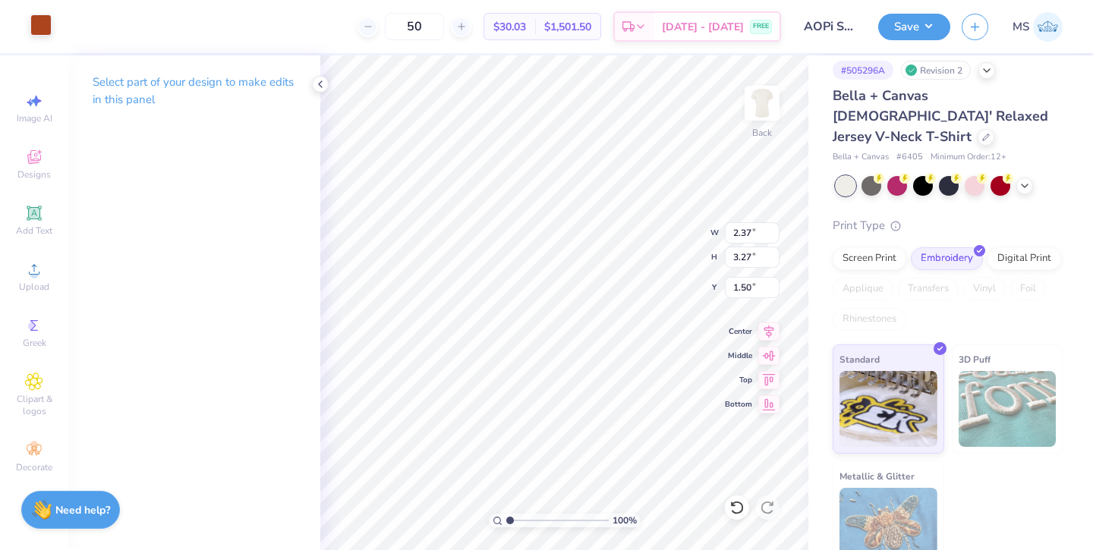
click at [35, 24] on div at bounding box center [40, 24] width 21 height 21
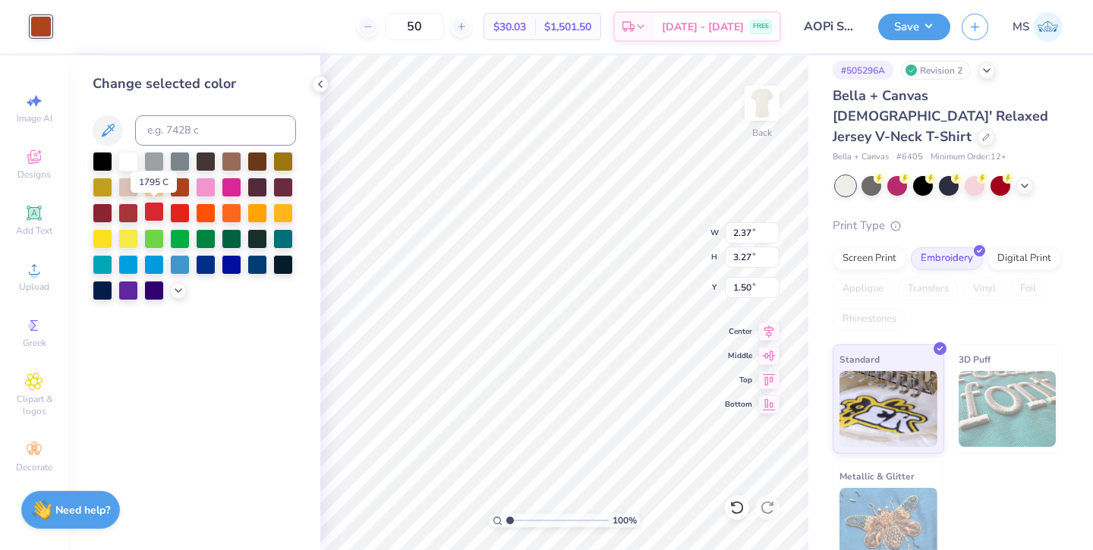
click at [146, 209] on div at bounding box center [154, 212] width 20 height 20
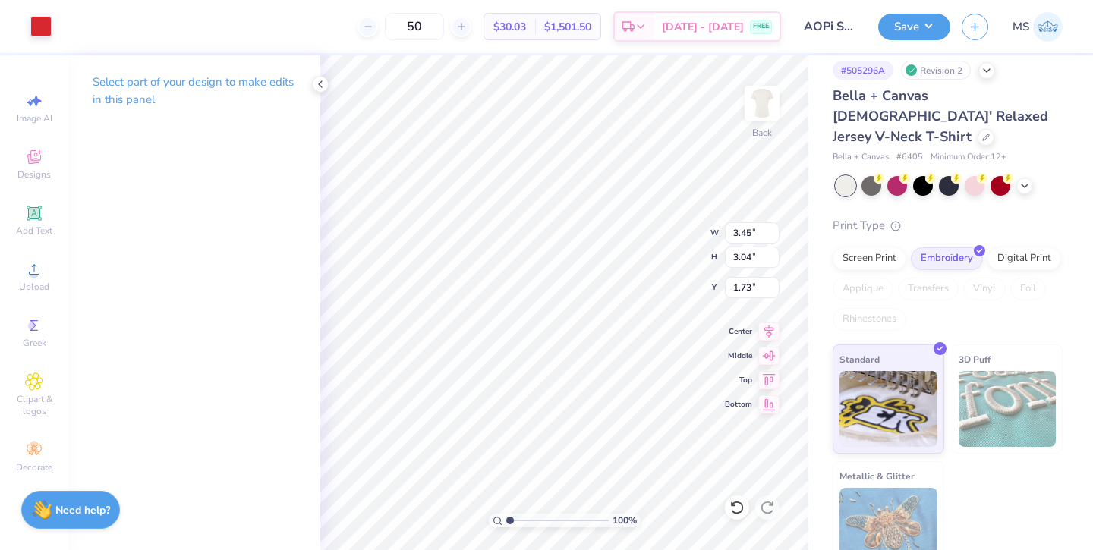
type input "3.41"
type input "3.01"
type input "2.29"
type input "3.15"
click at [884, 30] on button "Save" at bounding box center [914, 24] width 72 height 27
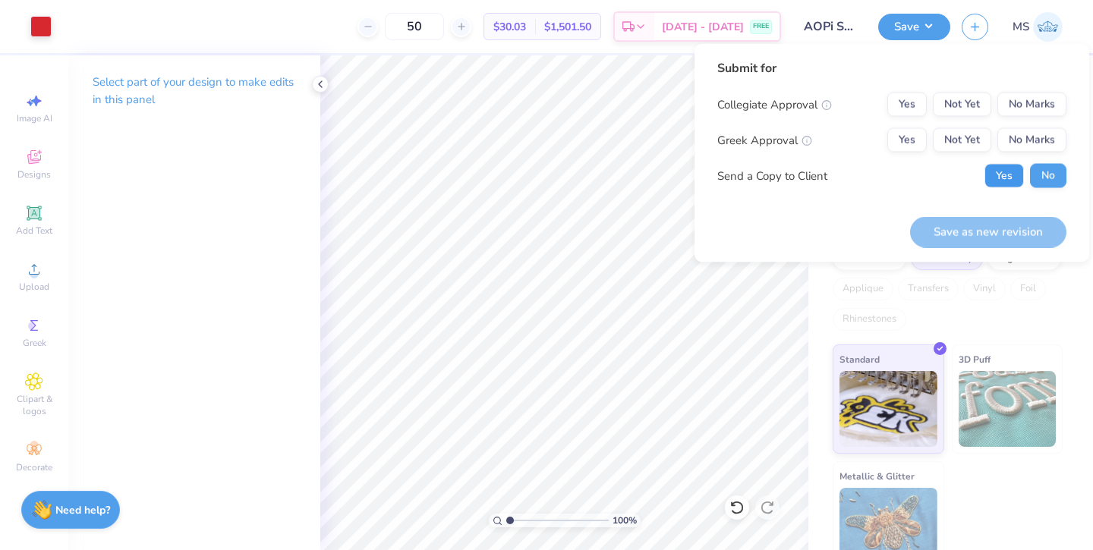
click at [1002, 175] on button "Yes" at bounding box center [1003, 176] width 39 height 24
click at [907, 143] on button "Yes" at bounding box center [906, 140] width 39 height 24
click at [1015, 109] on button "No Marks" at bounding box center [1031, 105] width 69 height 24
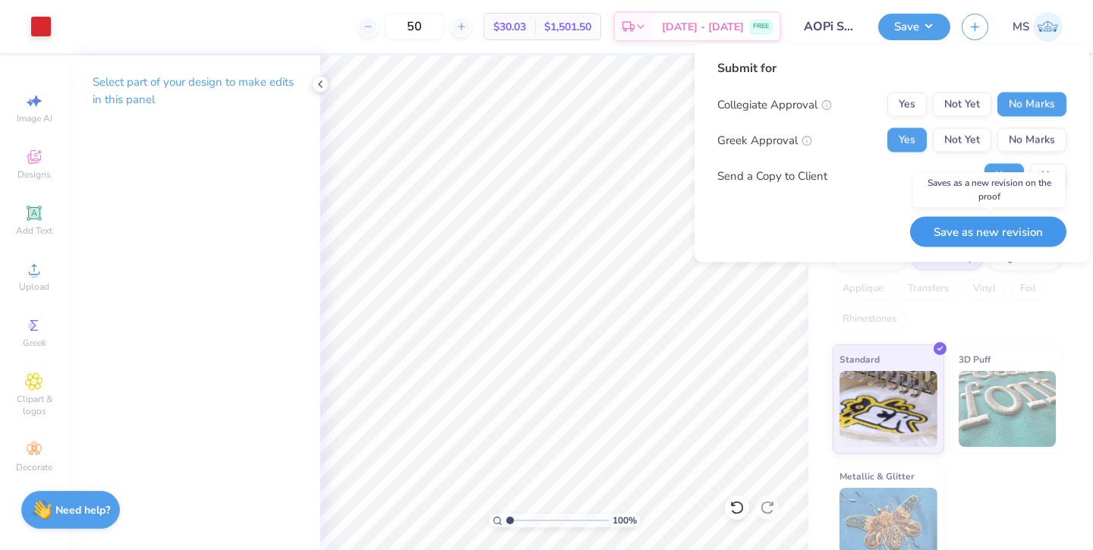
click at [990, 235] on button "Save as new revision" at bounding box center [988, 231] width 156 height 31
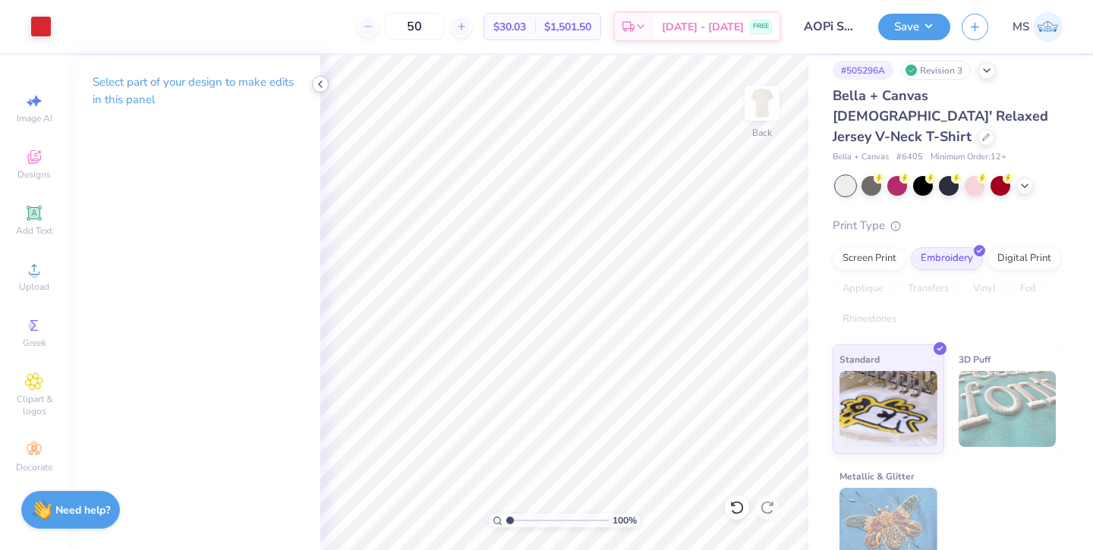
click at [316, 78] on icon at bounding box center [320, 84] width 12 height 12
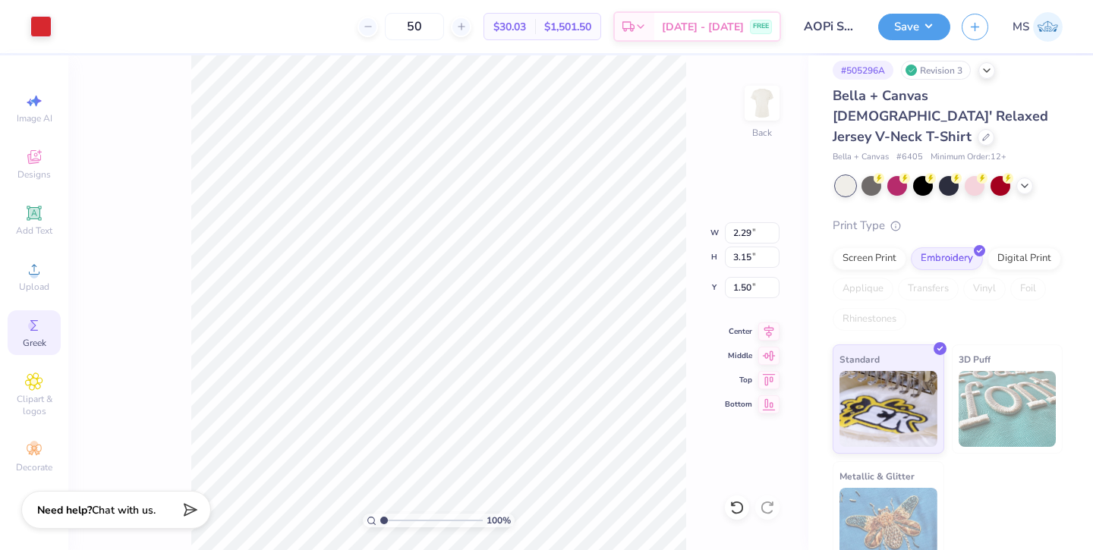
click at [39, 339] on span "Greek" at bounding box center [35, 343] width 24 height 12
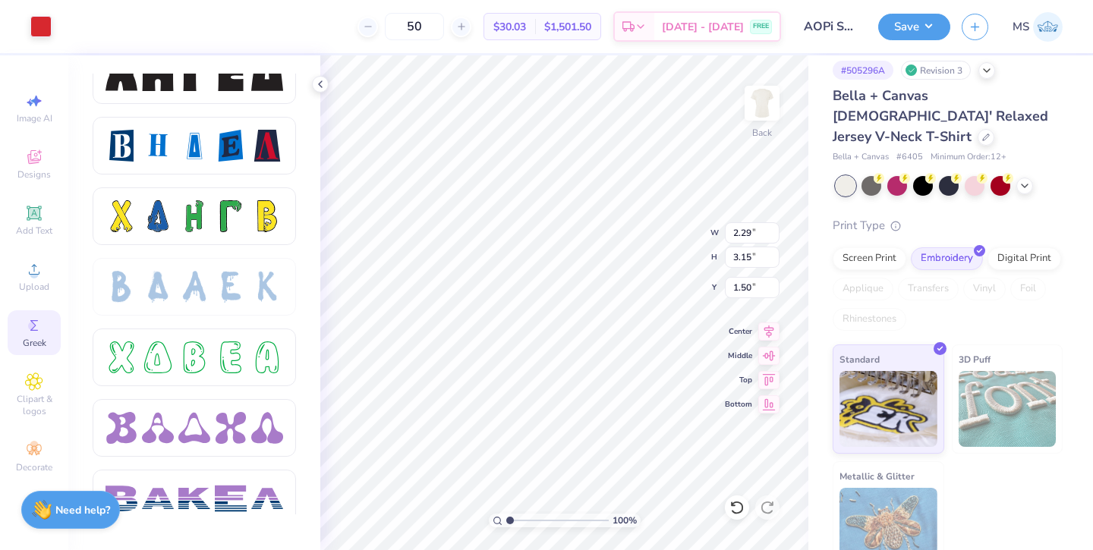
scroll to position [2044, 0]
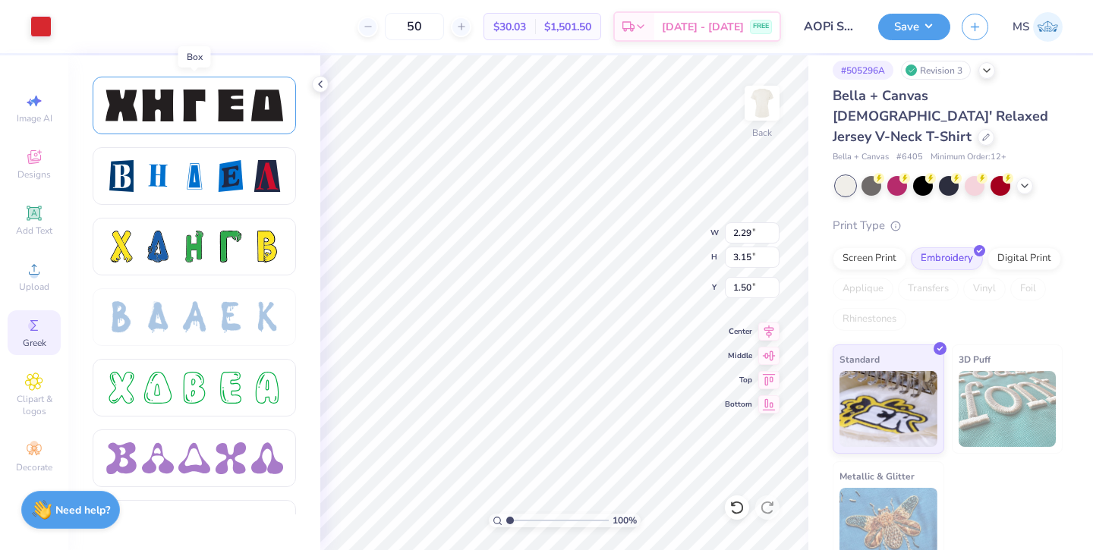
click at [195, 112] on div at bounding box center [194, 106] width 32 height 32
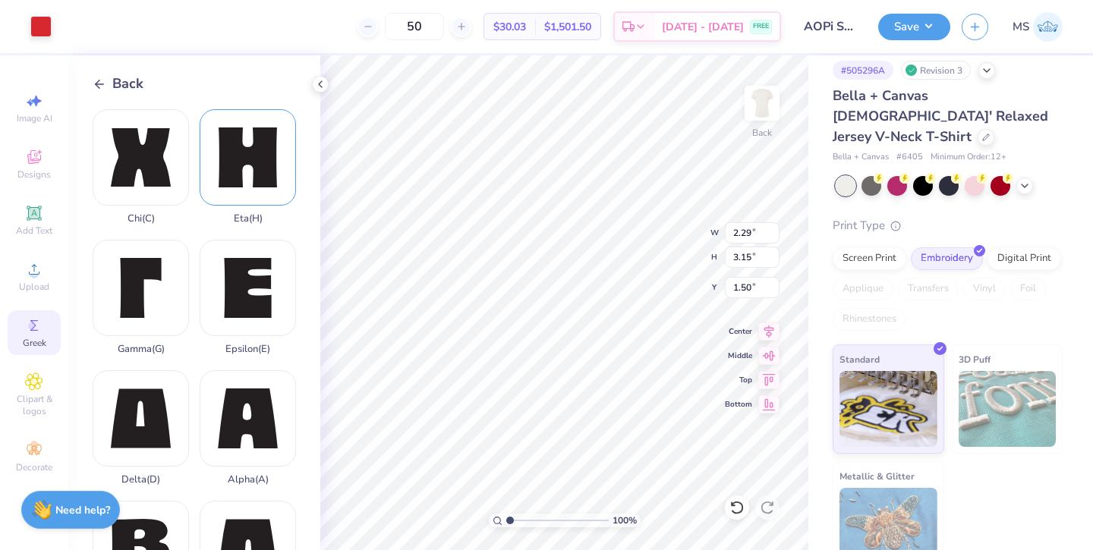
scroll to position [117, 0]
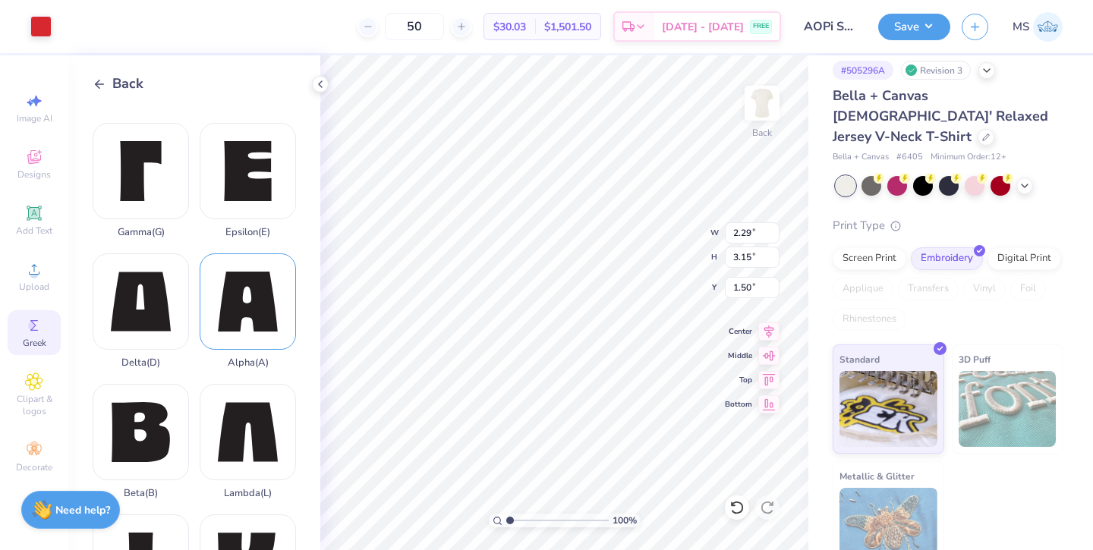
click at [268, 301] on div "Alpha ( A )" at bounding box center [248, 310] width 96 height 115
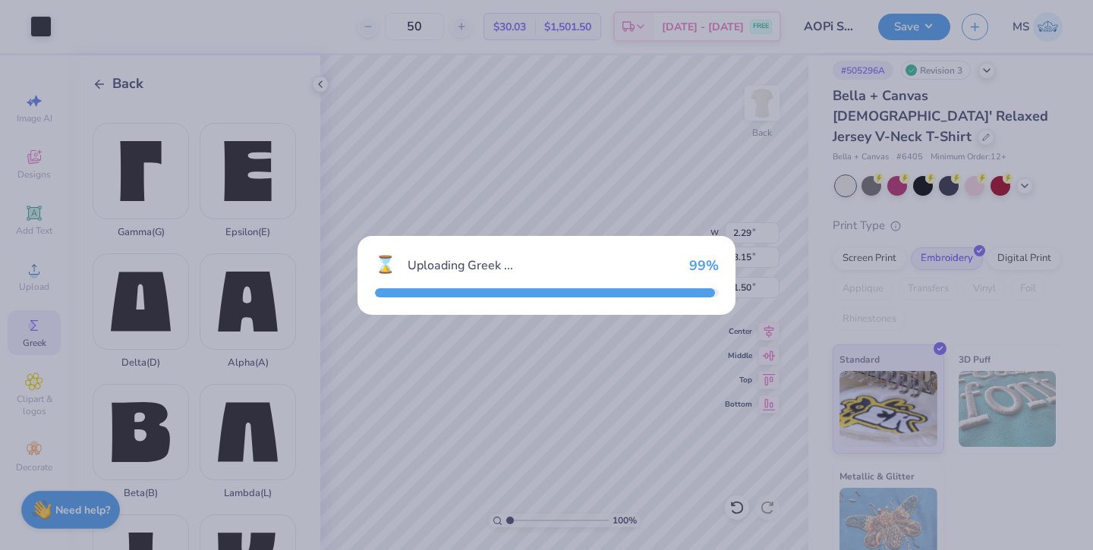
type input "2.95"
type input "2.96"
type input "8.52"
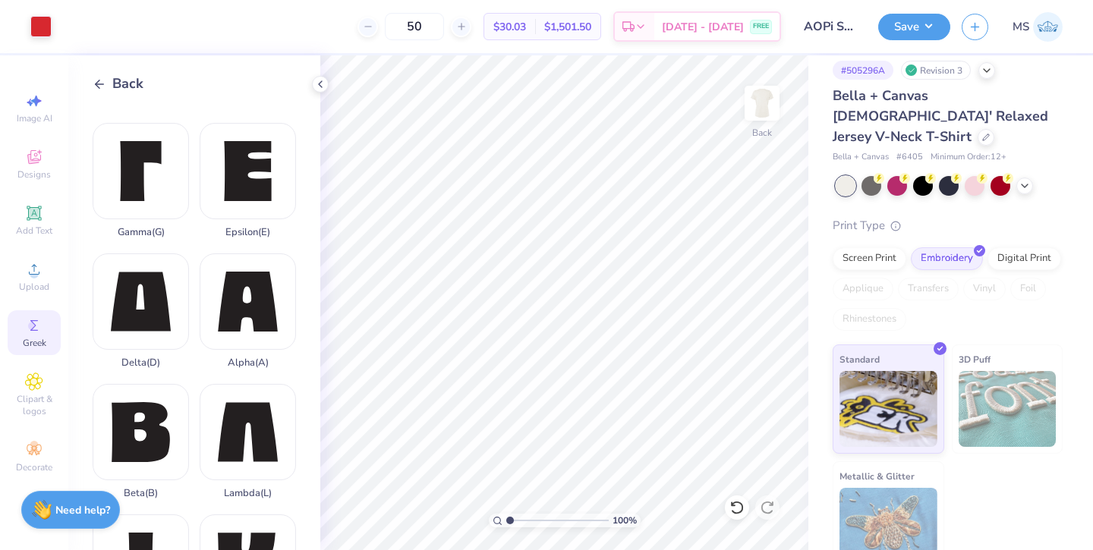
drag, startPoint x: 925, startPoint y: 31, endPoint x: 903, endPoint y: 8, distance: 31.7
click at [917, 30] on button "Save" at bounding box center [914, 27] width 72 height 27
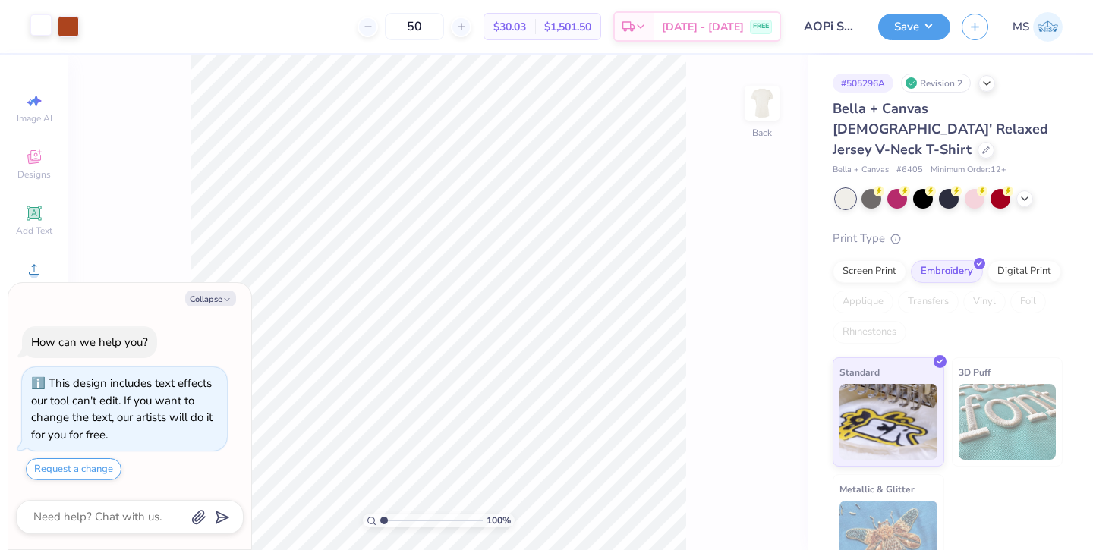
click at [38, 36] on div at bounding box center [40, 24] width 21 height 21
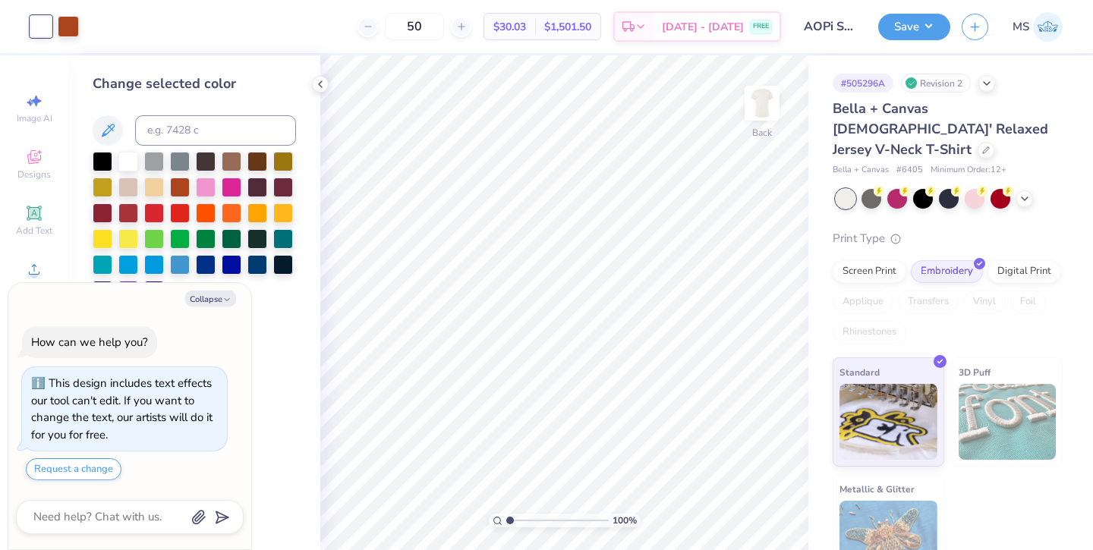
click at [49, 25] on div at bounding box center [40, 26] width 21 height 21
click at [225, 299] on icon "button" at bounding box center [226, 299] width 9 height 9
type textarea "x"
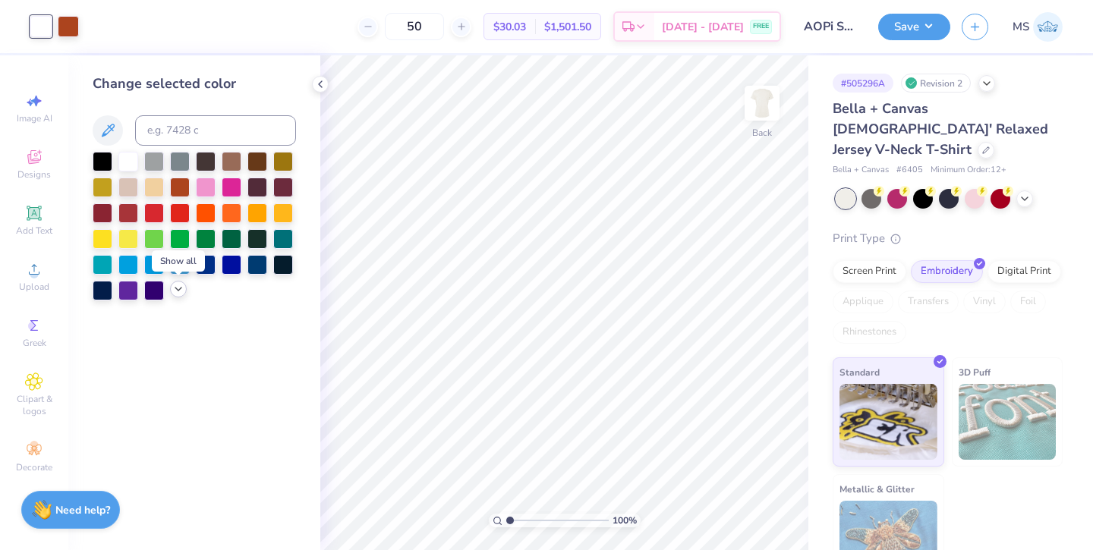
click at [176, 287] on icon at bounding box center [178, 289] width 12 height 12
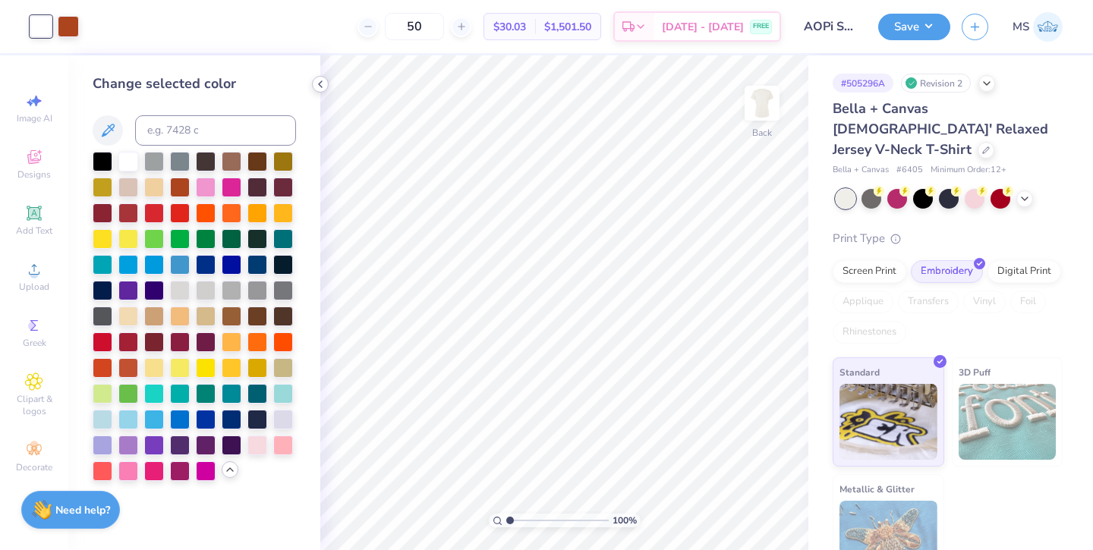
click at [319, 81] on icon at bounding box center [320, 84] width 12 height 12
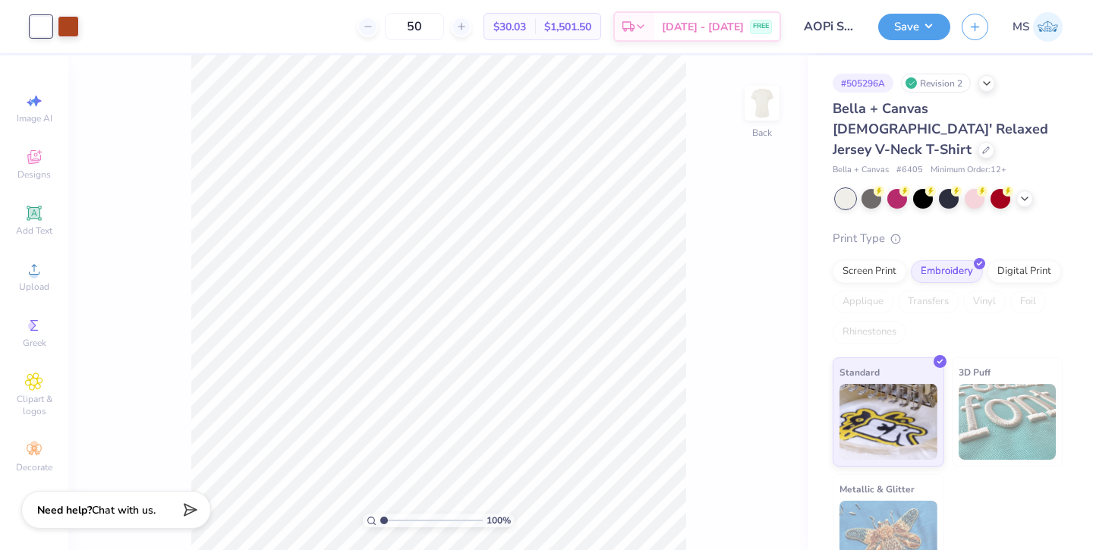
click at [42, 25] on div at bounding box center [40, 26] width 21 height 21
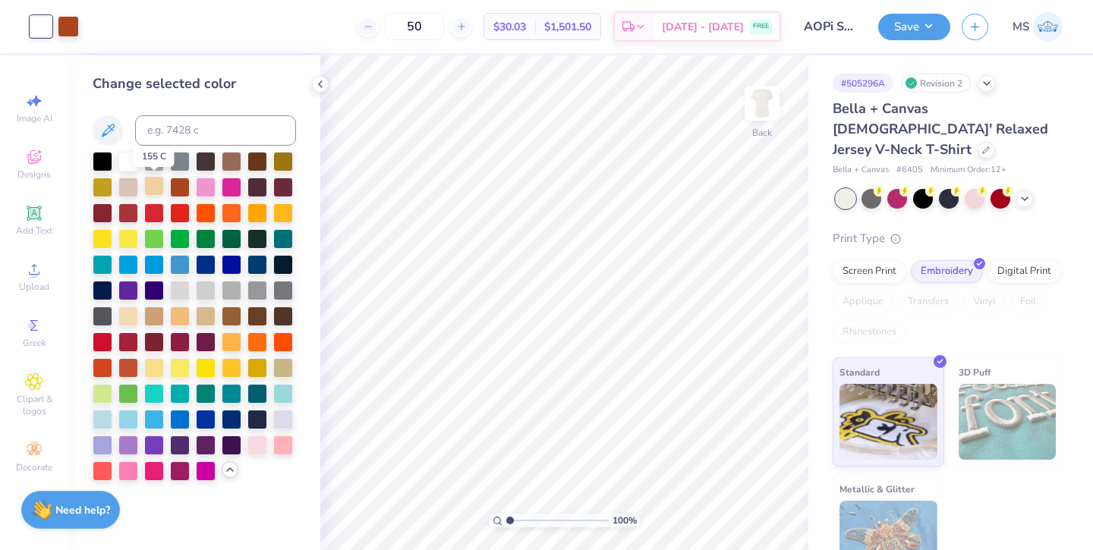
click at [151, 187] on div at bounding box center [154, 186] width 20 height 20
click at [45, 27] on div at bounding box center [40, 26] width 21 height 21
click at [124, 159] on div at bounding box center [128, 160] width 20 height 20
click at [99, 131] on icon at bounding box center [108, 130] width 18 height 18
click at [323, 81] on icon at bounding box center [320, 84] width 12 height 12
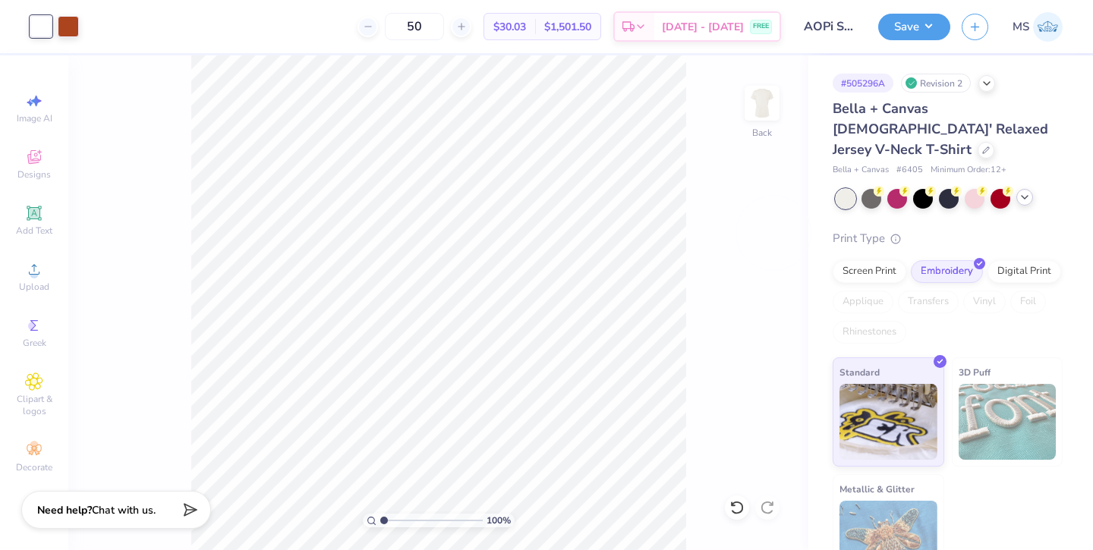
click at [1030, 191] on icon at bounding box center [1024, 197] width 12 height 12
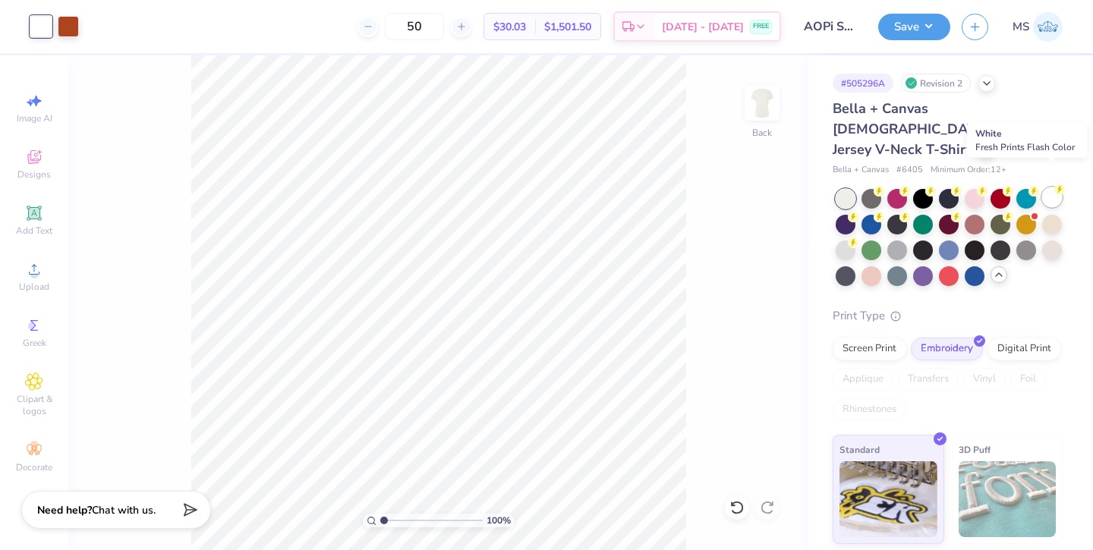
click at [1046, 187] on div at bounding box center [1052, 197] width 20 height 20
